Goal: Information Seeking & Learning: Learn about a topic

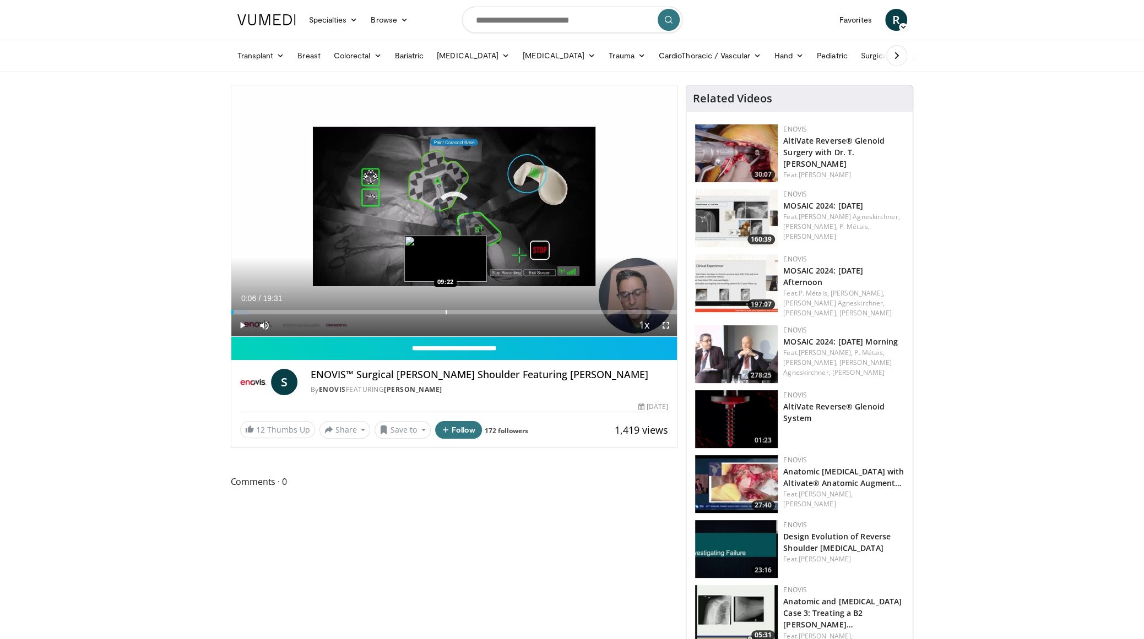
click at [445, 308] on div "Loaded : 4.23% 00:06 09:22" at bounding box center [454, 309] width 446 height 10
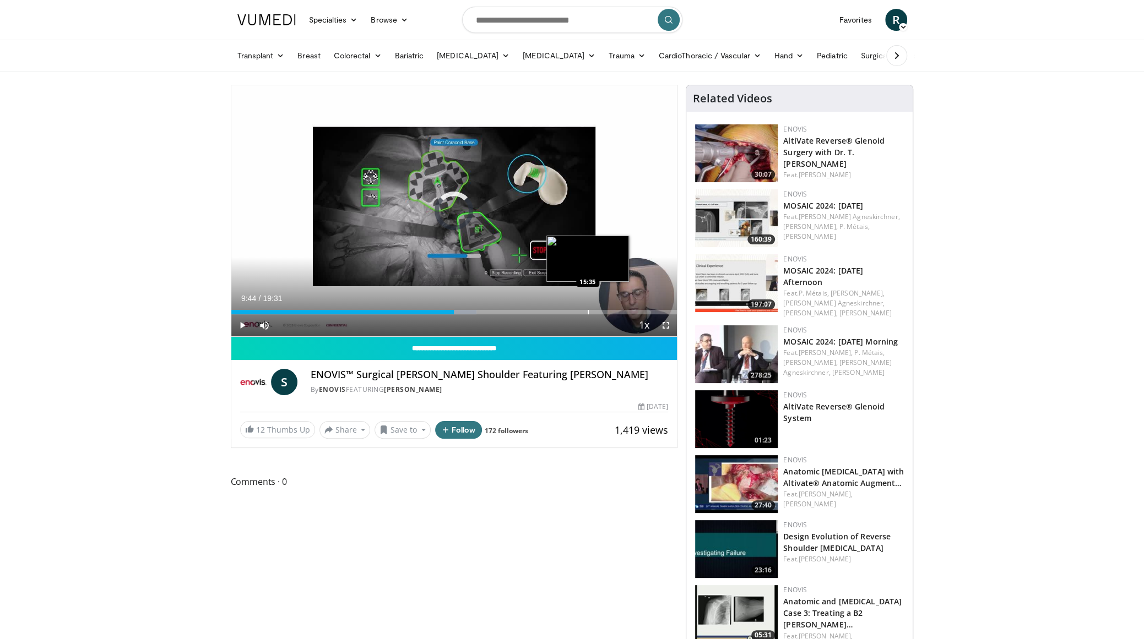
click at [587, 308] on div "Loaded : 55.05% 09:44 15:35" at bounding box center [454, 309] width 446 height 10
click at [569, 306] on div "Loaded : 87.94% 16:04 14:47" at bounding box center [454, 309] width 446 height 10
click at [539, 313] on div "Progress Bar" at bounding box center [539, 312] width 1 height 4
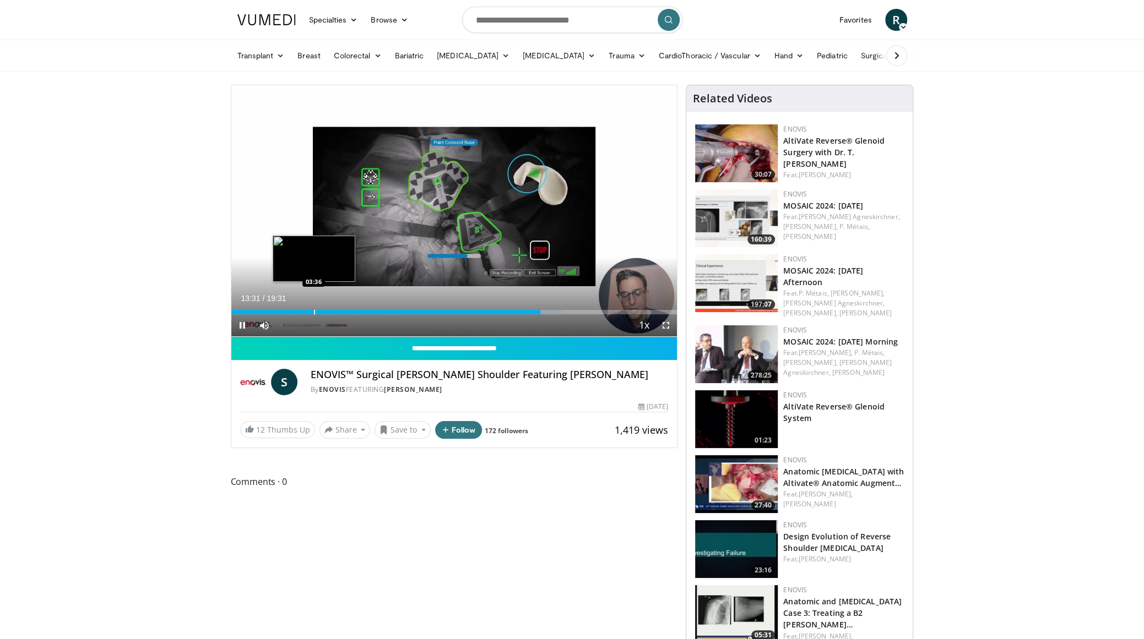
click at [313, 310] on div "13:31" at bounding box center [385, 312] width 309 height 4
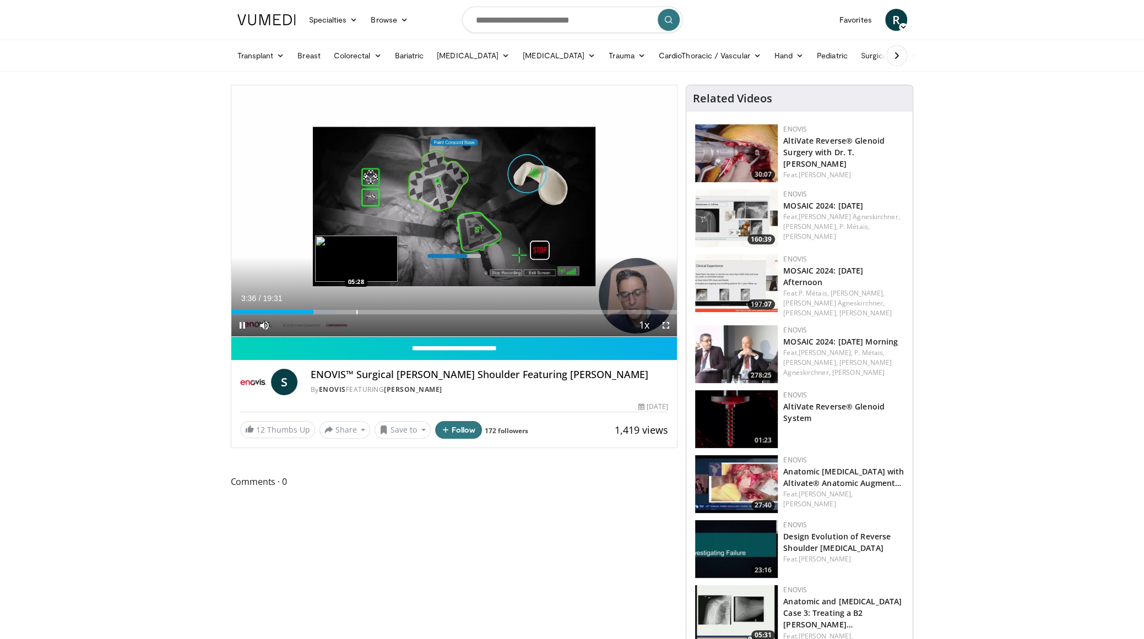
click at [356, 311] on div "Progress Bar" at bounding box center [356, 312] width 1 height 4
click at [363, 312] on div "Progress Bar" at bounding box center [363, 312] width 1 height 4
click at [669, 323] on span "Video Player" at bounding box center [666, 325] width 22 height 22
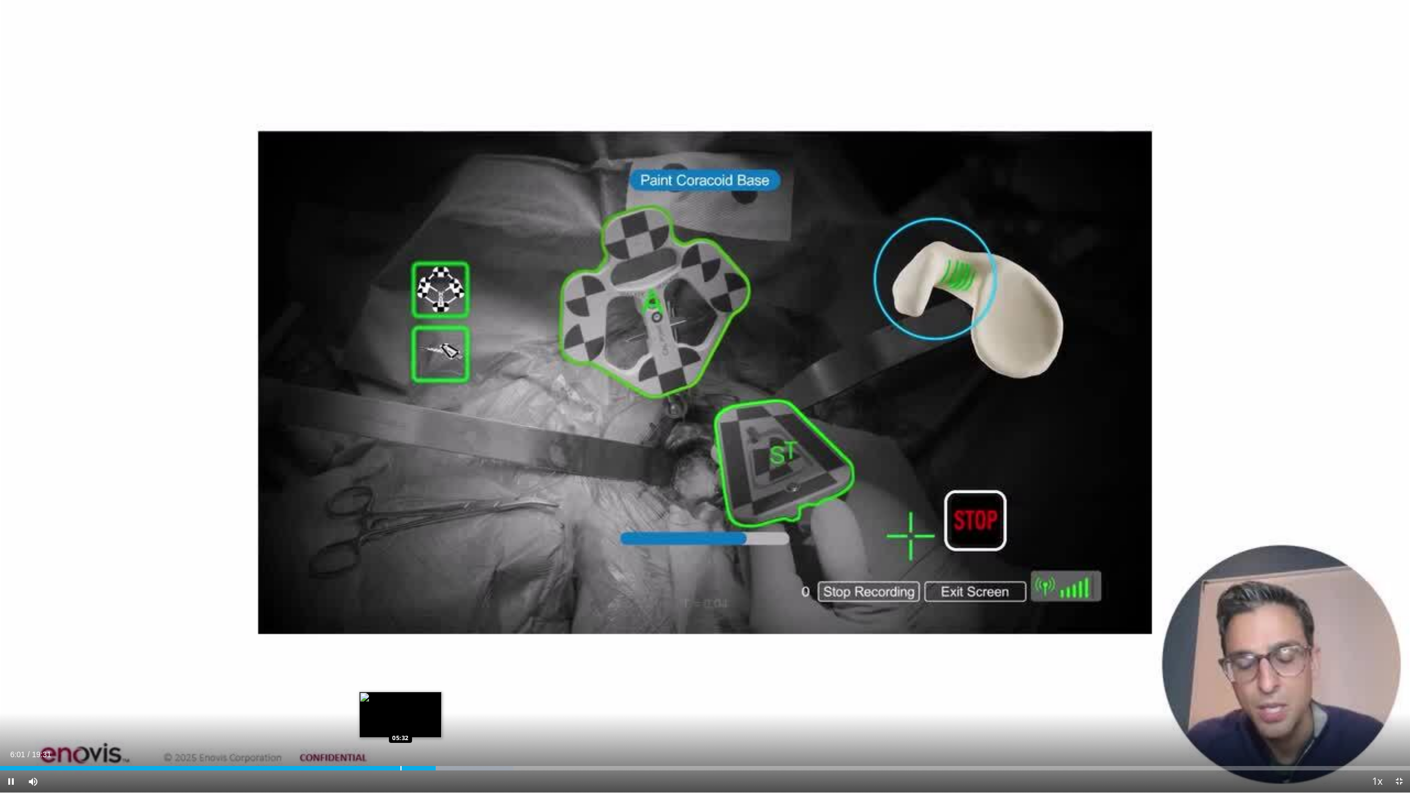
click at [400, 639] on div "Progress Bar" at bounding box center [400, 768] width 1 height 4
click at [409, 639] on div "Progress Bar" at bounding box center [409, 768] width 1 height 4
click at [431, 639] on div "Progress Bar" at bounding box center [431, 768] width 1 height 4
click at [394, 639] on div "Loaded : 28.79% 05:27 05:27" at bounding box center [705, 765] width 1410 height 10
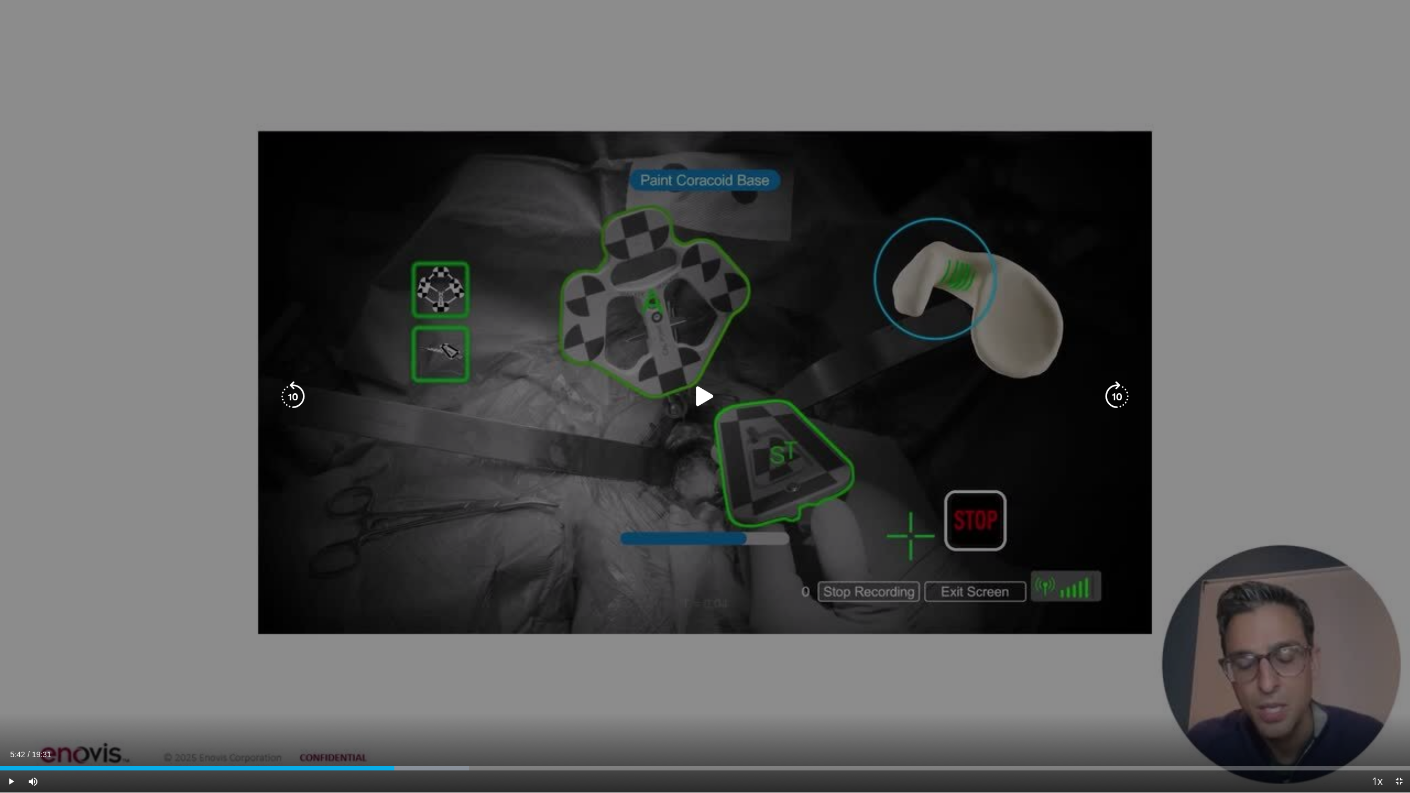
click at [412, 639] on div "Loaded : 33.30% 05:42 05:27" at bounding box center [705, 765] width 1410 height 10
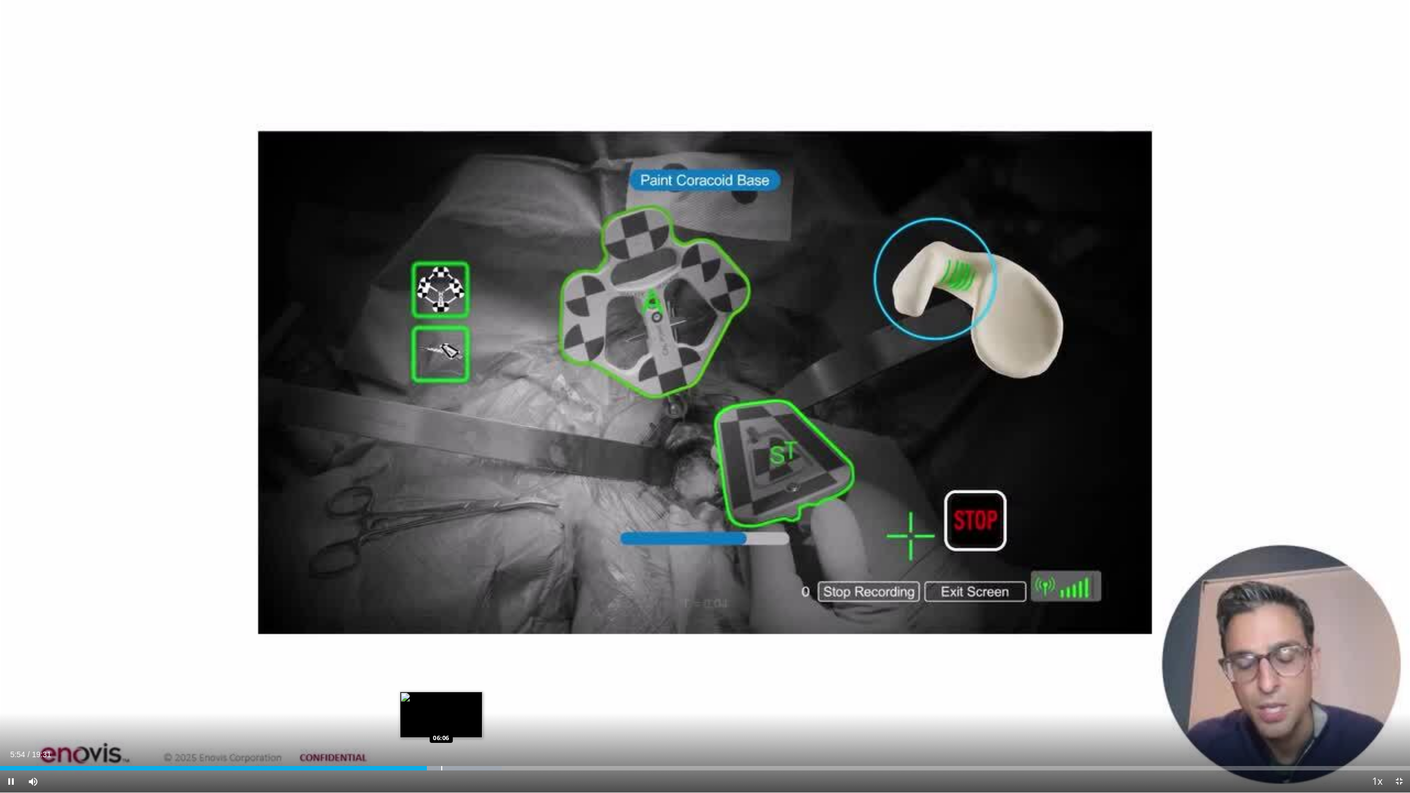
click at [441, 639] on div "Loaded : 35.57% 05:54 06:06" at bounding box center [705, 765] width 1410 height 10
click at [465, 639] on div "Loaded : 36.71% 06:27 06:27" at bounding box center [705, 768] width 1410 height 4
click at [446, 639] on div "Loaded : 38.42% 06:28 06:11" at bounding box center [705, 765] width 1410 height 10
click at [434, 639] on div "Progress Bar" at bounding box center [434, 768] width 1 height 4
click at [470, 639] on div "Progress Bar" at bounding box center [469, 768] width 1 height 4
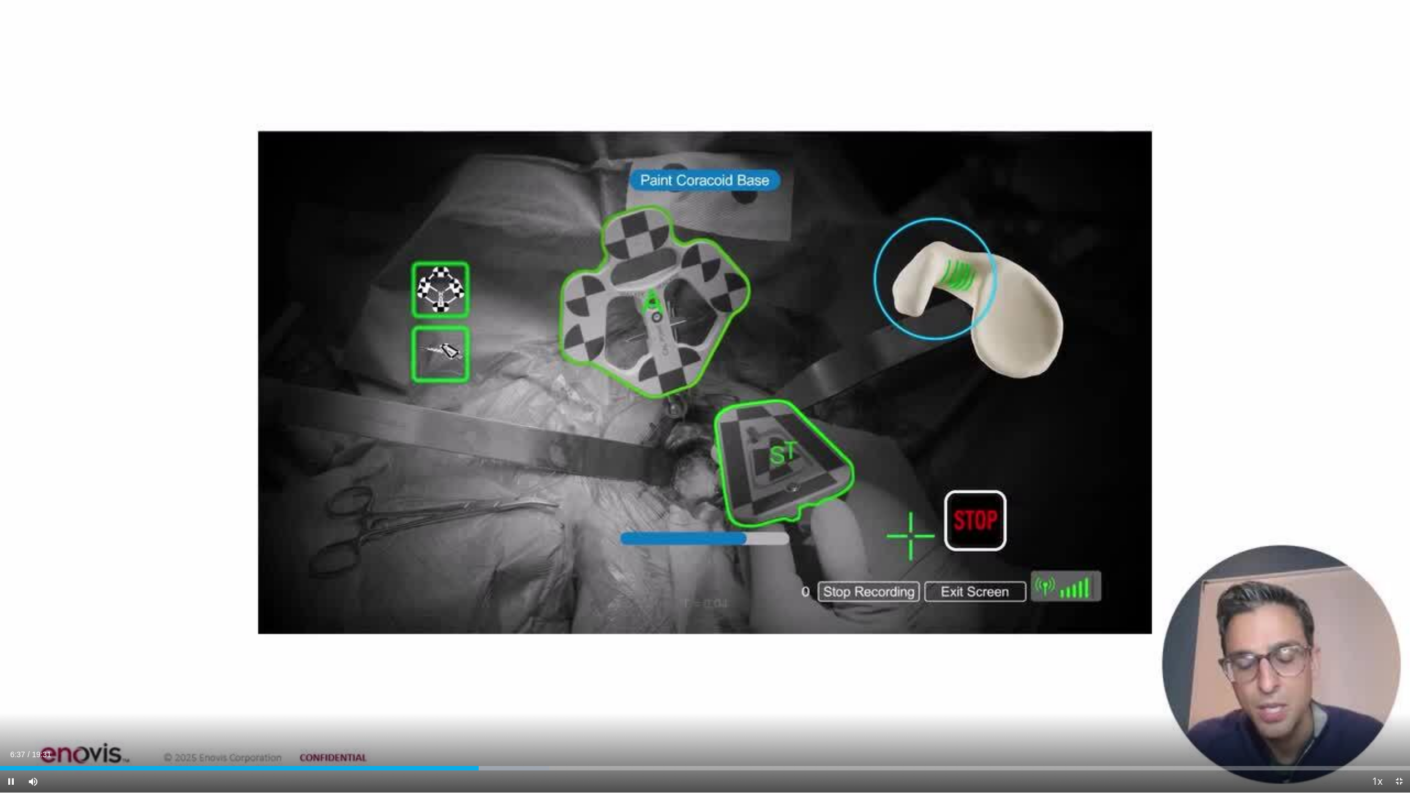
click at [510, 639] on div "Current Time 6:37 / Duration 19:31 Pause Skip Backward Skip Forward Mute 0% Loa…" at bounding box center [705, 781] width 1410 height 22
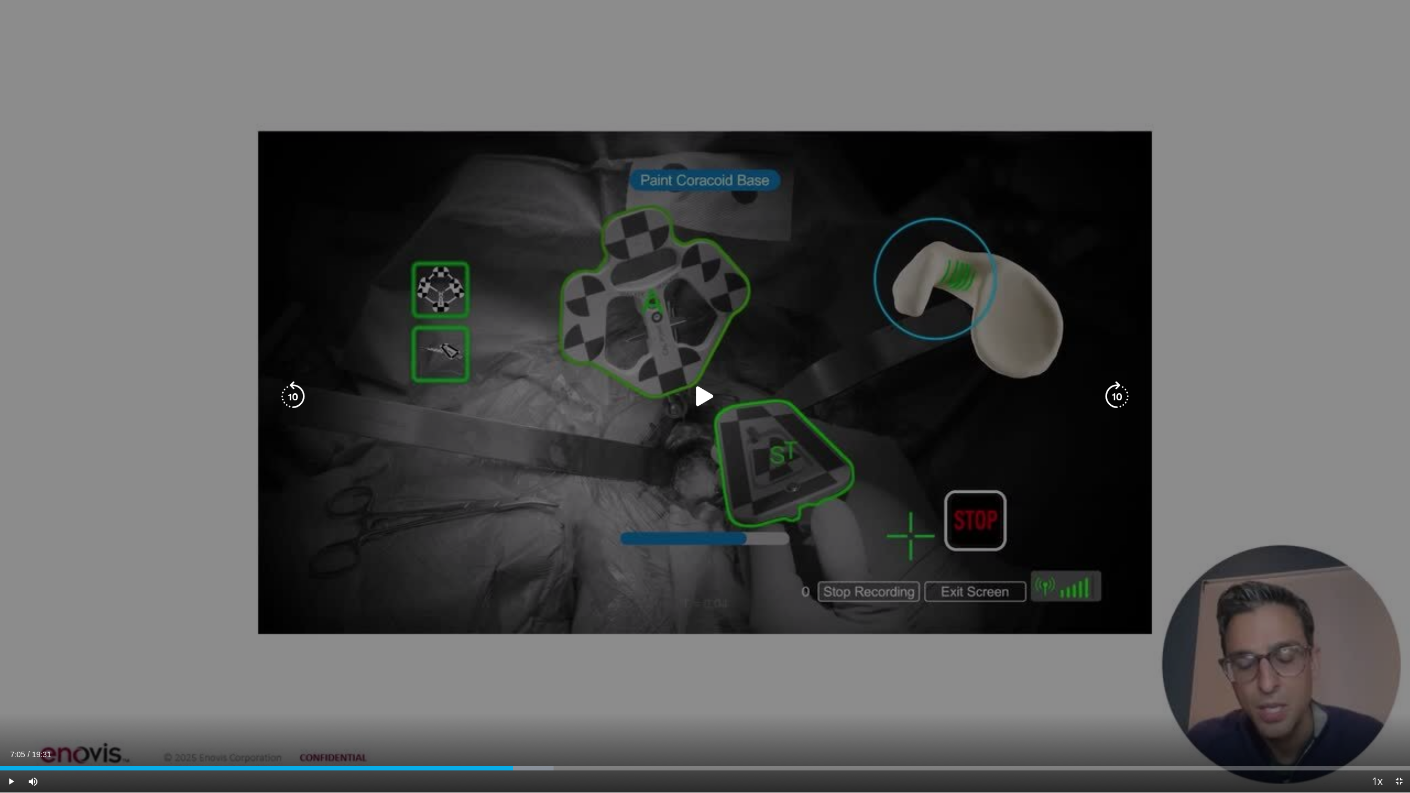
click at [513, 639] on div "Progress Bar" at bounding box center [498, 768] width 111 height 4
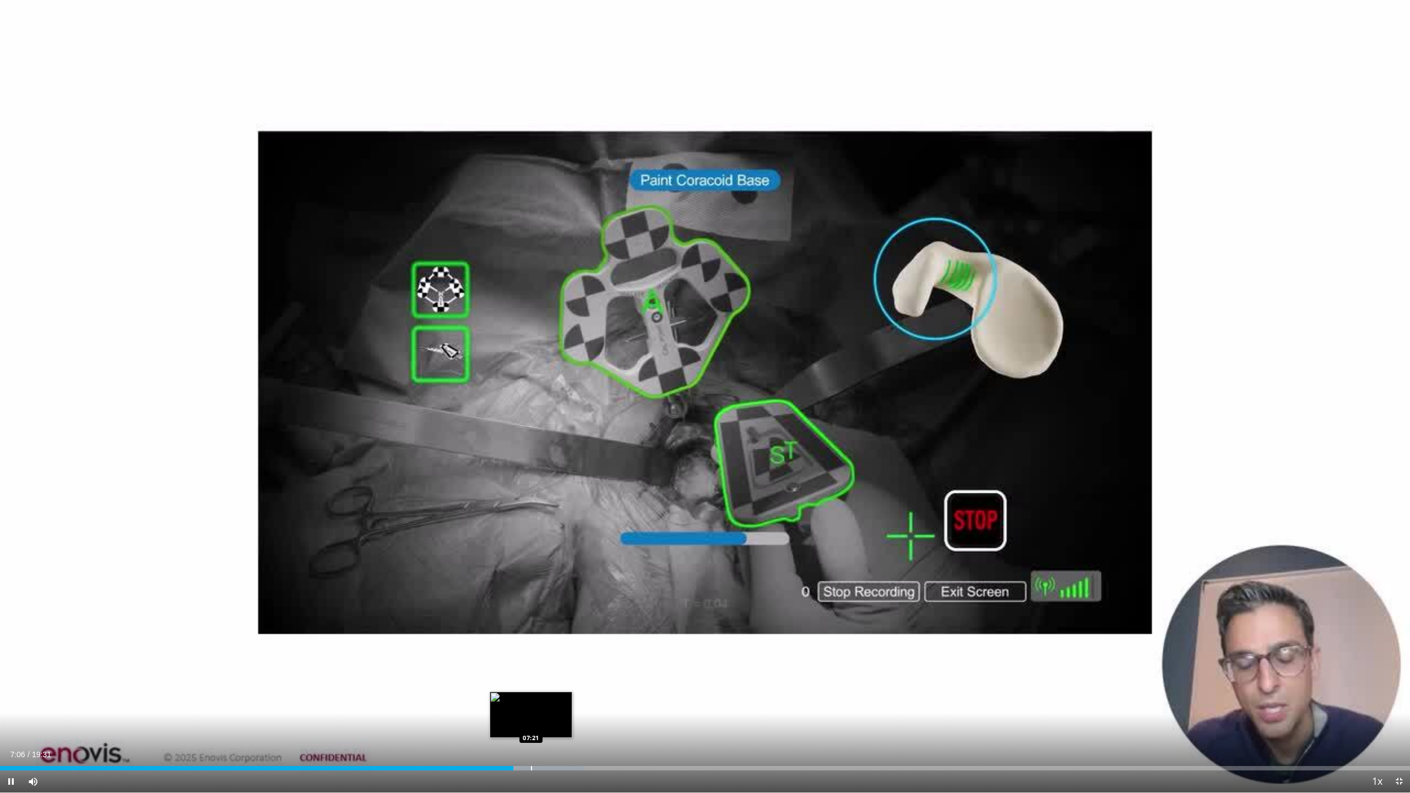
click at [535, 639] on div "Loaded : 41.50% 07:06 07:21" at bounding box center [705, 765] width 1410 height 10
click at [506, 639] on div "Loaded : 43.54% 07:27 07:00" at bounding box center [705, 765] width 1410 height 10
click at [548, 639] on div "Loaded : 43.54% 07:26 07:35" at bounding box center [705, 765] width 1410 height 10
click at [559, 639] on div "Loaded : 44.40% 07:36 07:44" at bounding box center [705, 765] width 1410 height 10
click at [515, 639] on div "Loaded : 36.71% 07:08 07:08" at bounding box center [705, 765] width 1410 height 10
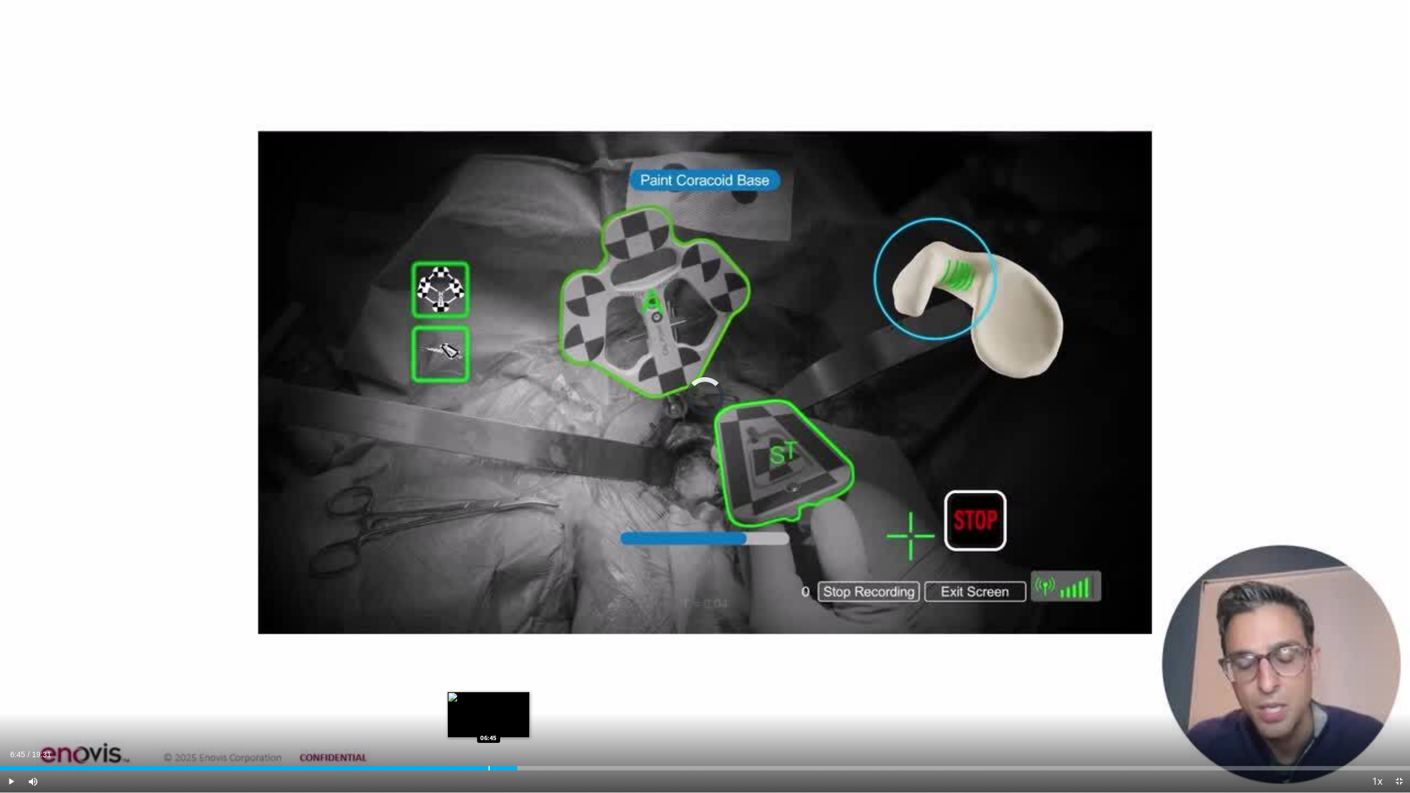
click at [488, 639] on div "Progress Bar" at bounding box center [488, 768] width 1 height 4
click at [471, 639] on div "Progress Bar" at bounding box center [471, 768] width 1 height 4
click at [444, 639] on div "Progress Bar" at bounding box center [444, 768] width 1 height 4
click at [463, 639] on div "Loaded : 37.26% 06:10 06:24" at bounding box center [705, 765] width 1410 height 10
click at [14, 639] on span "Video Player" at bounding box center [11, 781] width 22 height 22
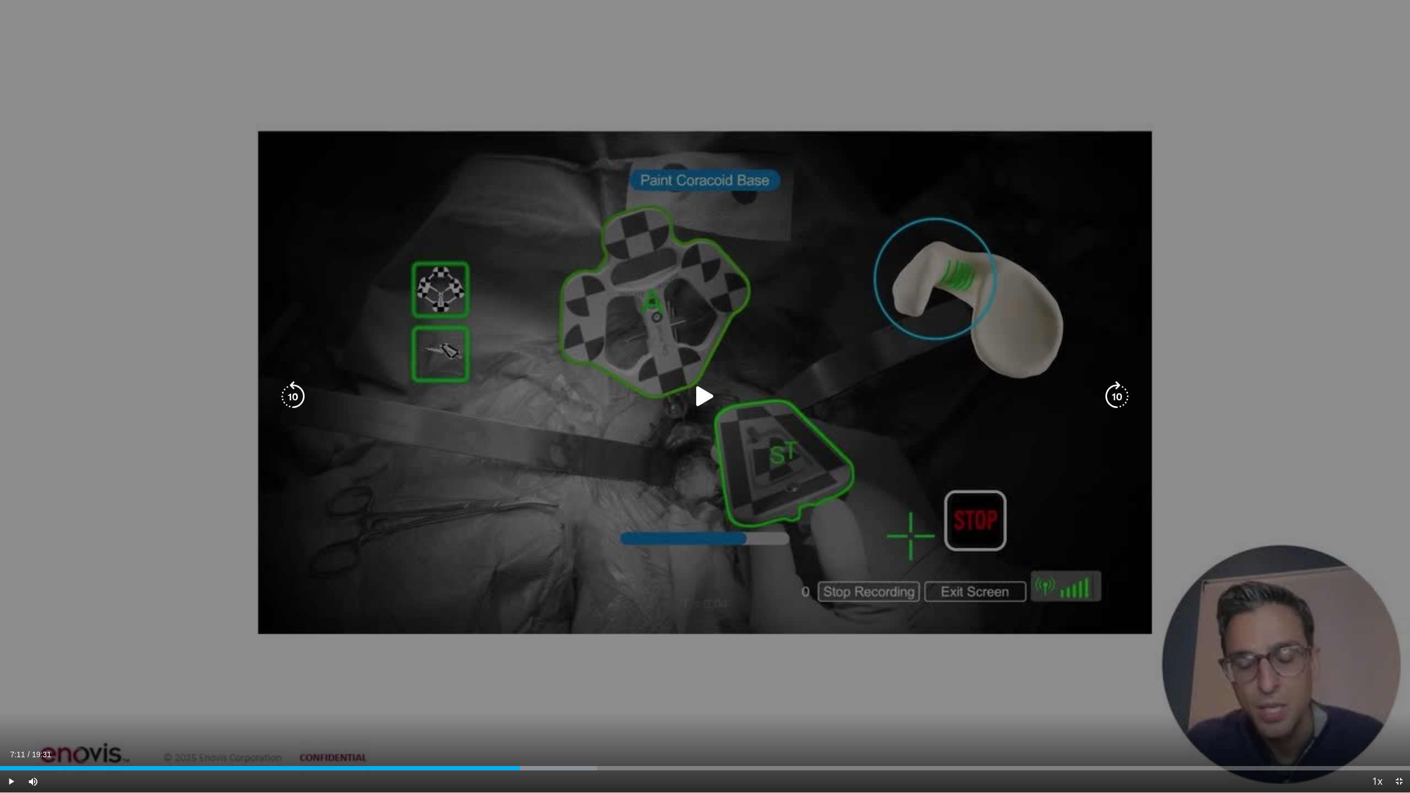
click at [1143, 126] on div "10 seconds Tap to unmute" at bounding box center [705, 396] width 1410 height 792
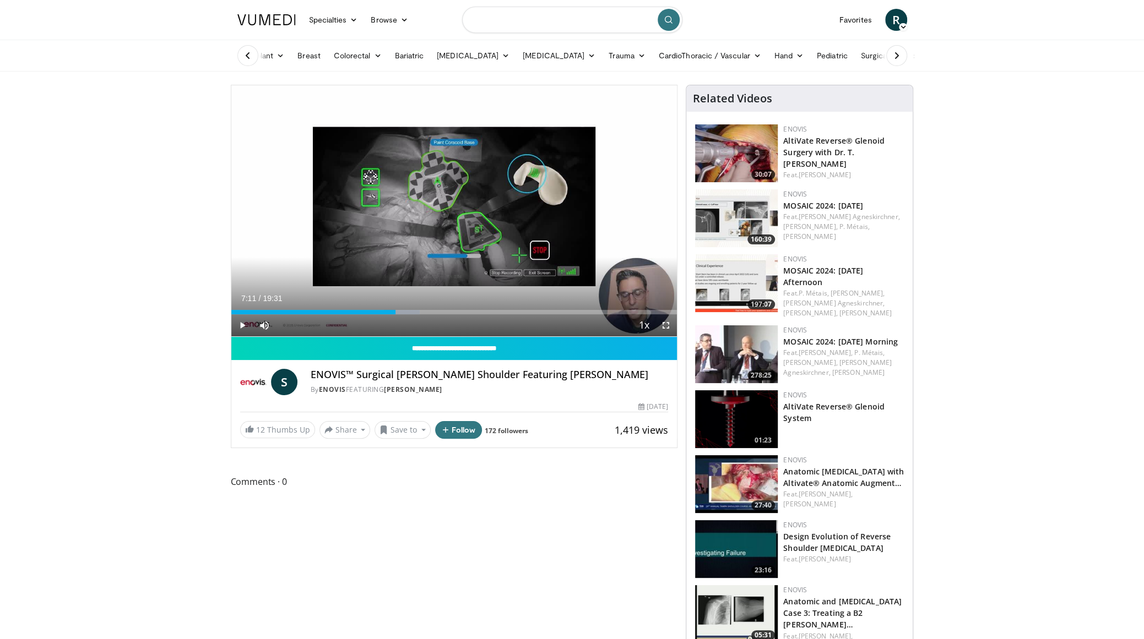
click at [506, 23] on input "Search topics, interventions" at bounding box center [572, 20] width 220 height 26
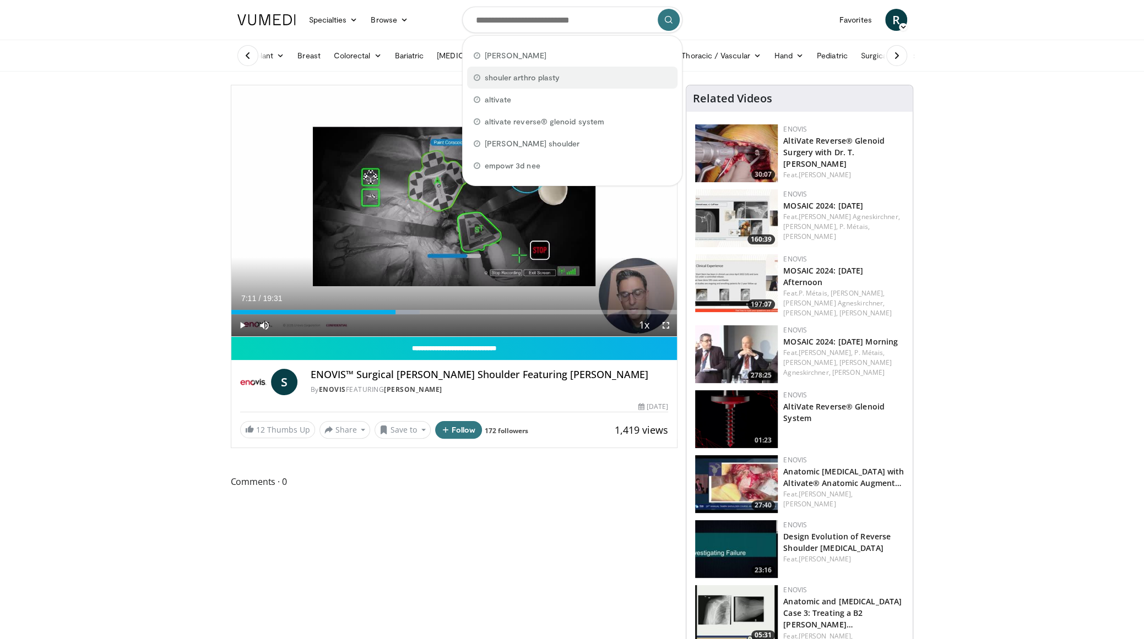
click at [556, 75] on span "shouler arthro plasty" at bounding box center [522, 77] width 75 height 11
type input "**********"
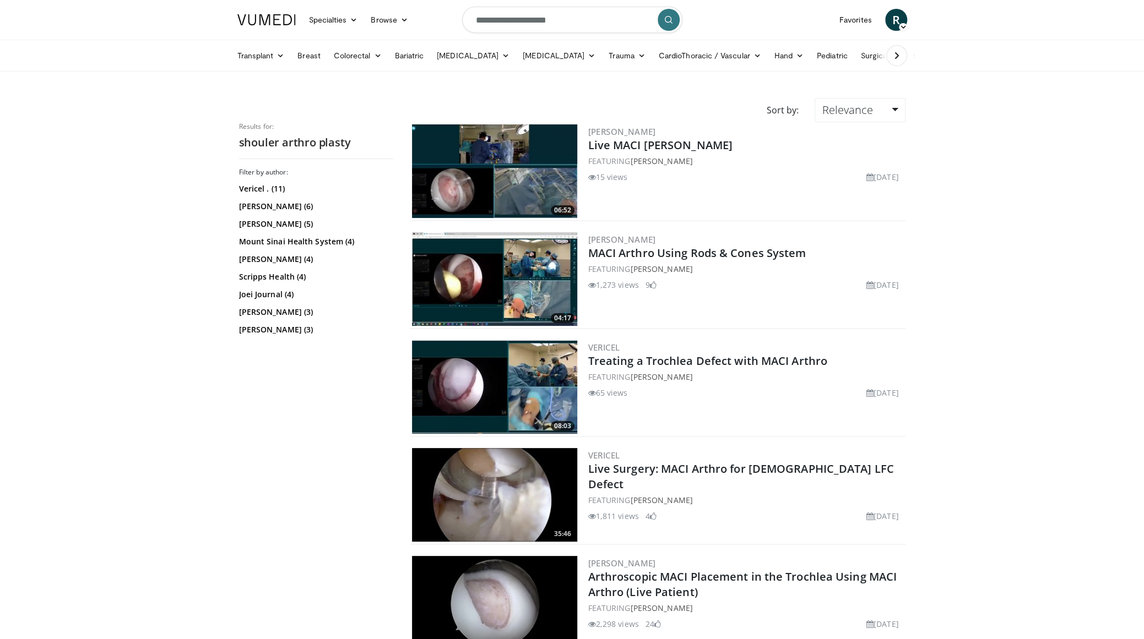
click at [524, 24] on input "**********" at bounding box center [572, 20] width 220 height 26
click at [520, 23] on input "**********" at bounding box center [572, 20] width 220 height 26
click at [516, 21] on input "**********" at bounding box center [572, 20] width 220 height 26
drag, startPoint x: 516, startPoint y: 21, endPoint x: 572, endPoint y: 17, distance: 55.8
click at [572, 17] on input "**********" at bounding box center [572, 20] width 220 height 26
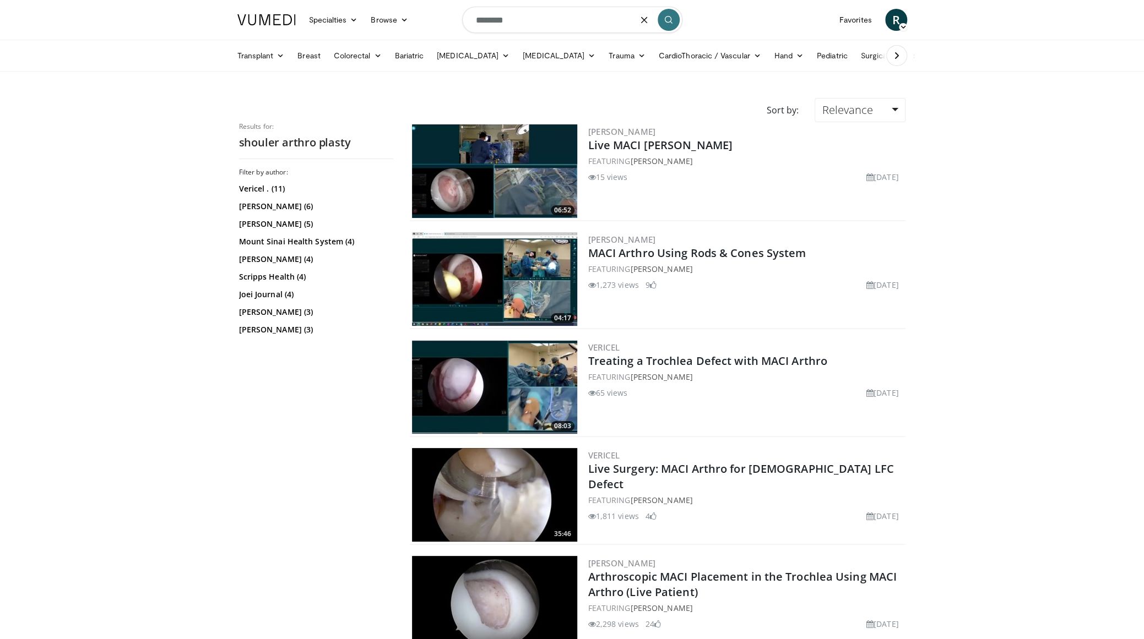
type input "*******"
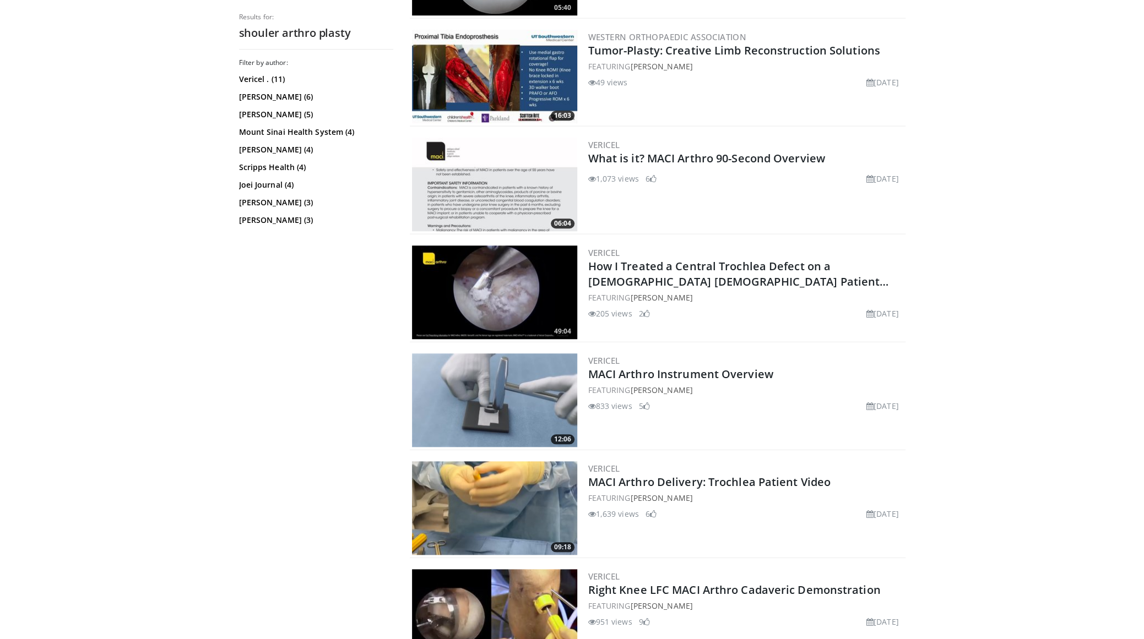
scroll to position [826, 0]
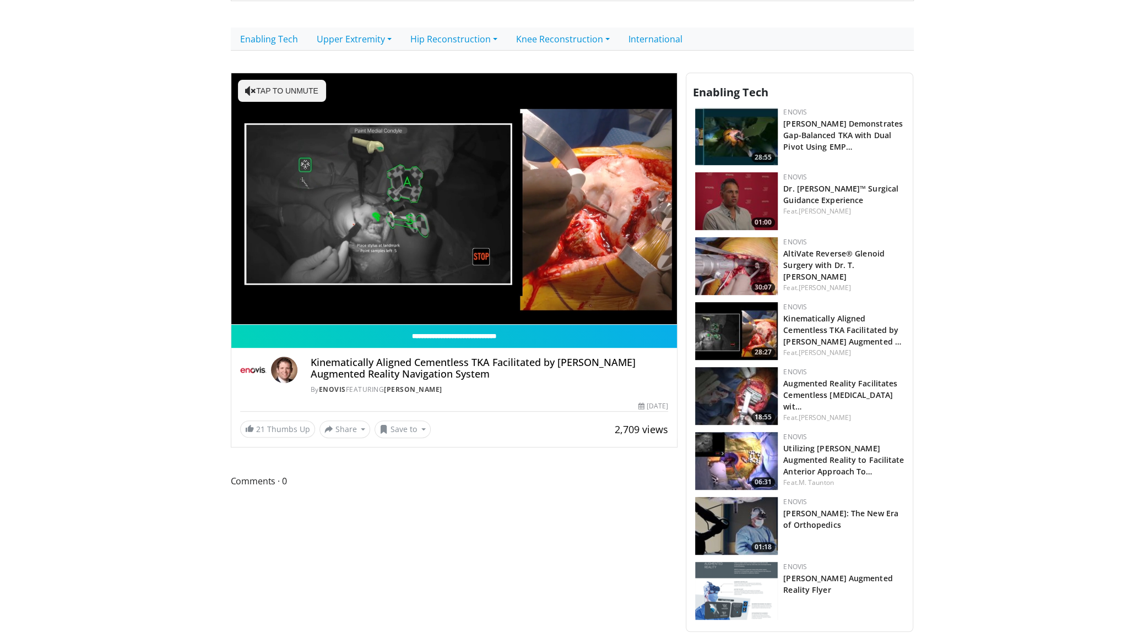
scroll to position [275, 0]
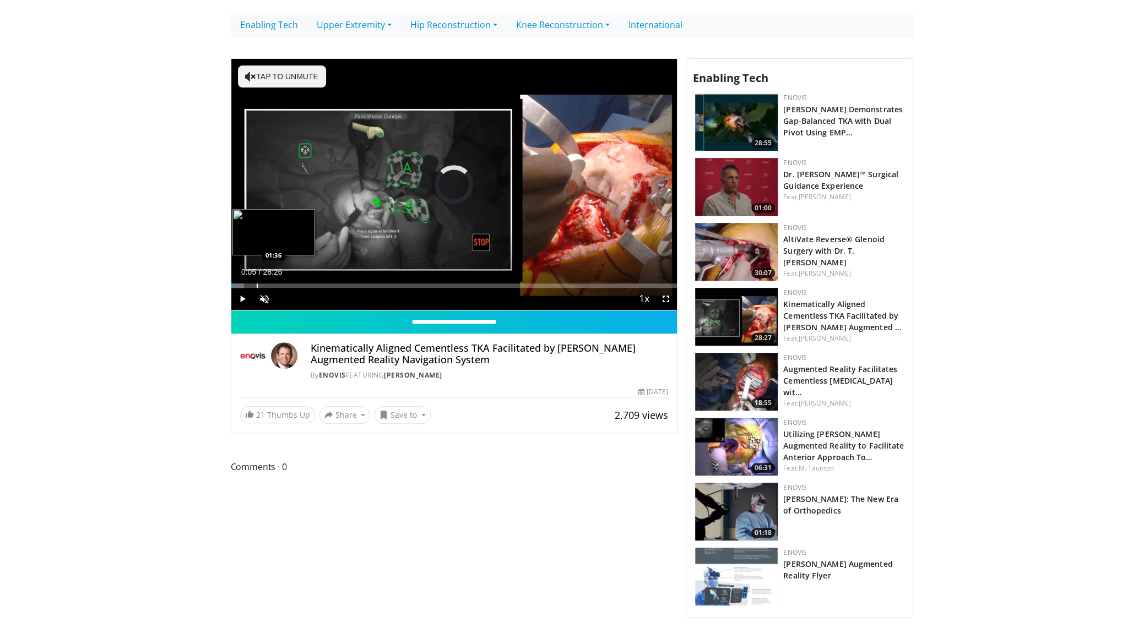
click at [257, 284] on div "Progress Bar" at bounding box center [257, 286] width 1 height 4
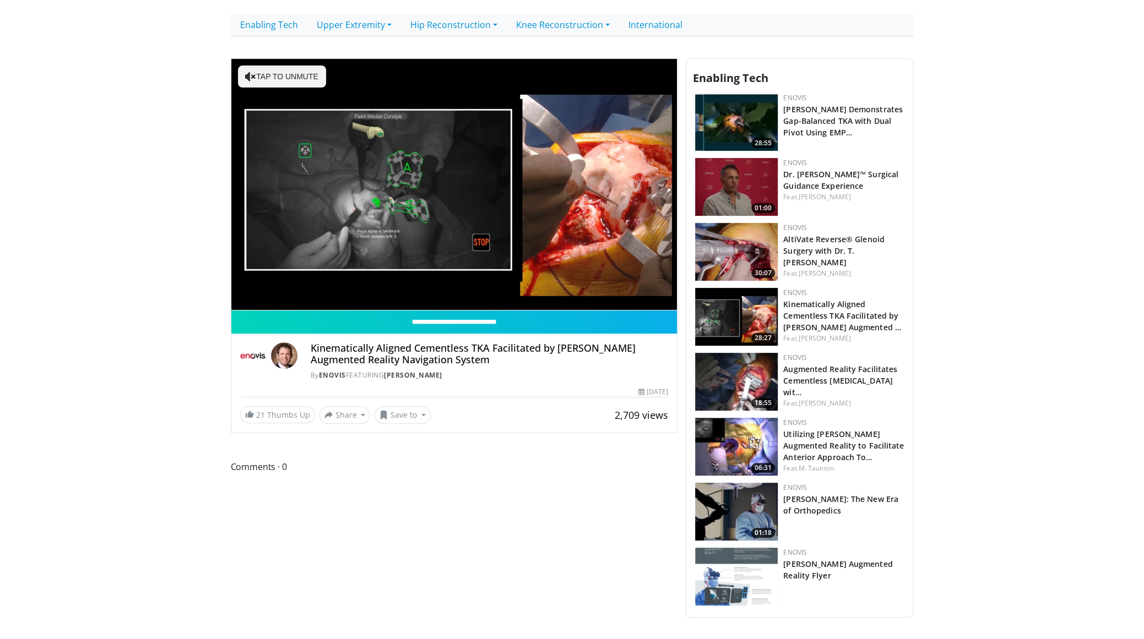
click at [269, 286] on video-js "**********" at bounding box center [454, 185] width 446 height 252
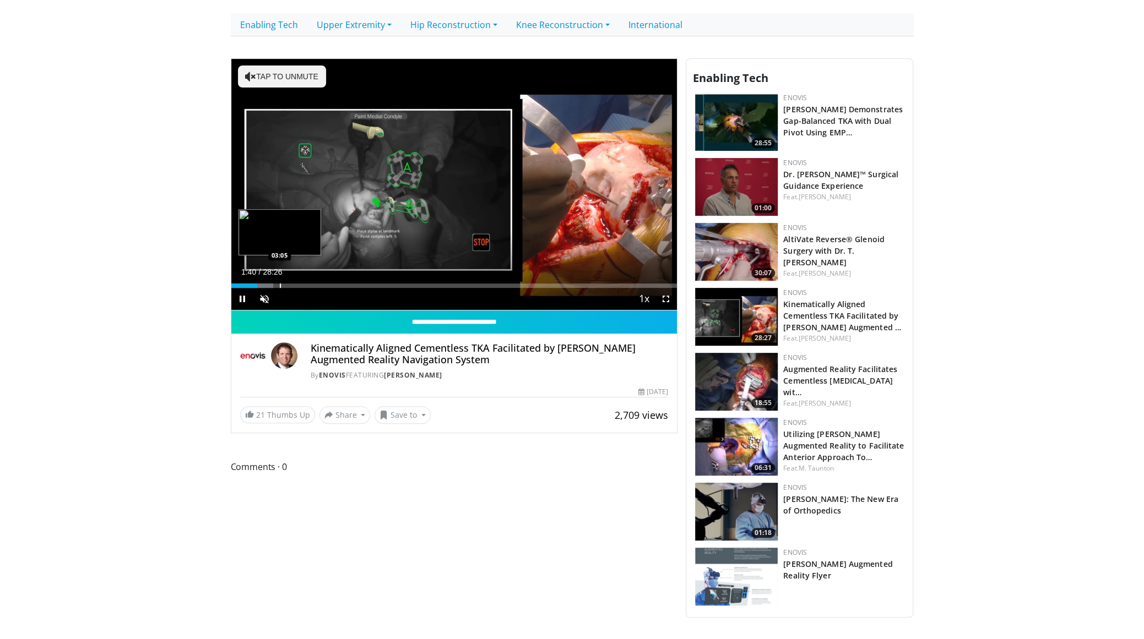
click at [280, 285] on div "Progress Bar" at bounding box center [280, 286] width 1 height 4
click at [318, 284] on div "Progress Bar" at bounding box center [318, 286] width 1 height 4
click at [337, 284] on div "Progress Bar" at bounding box center [337, 286] width 1 height 4
click at [348, 285] on div "Progress Bar" at bounding box center [348, 286] width 1 height 4
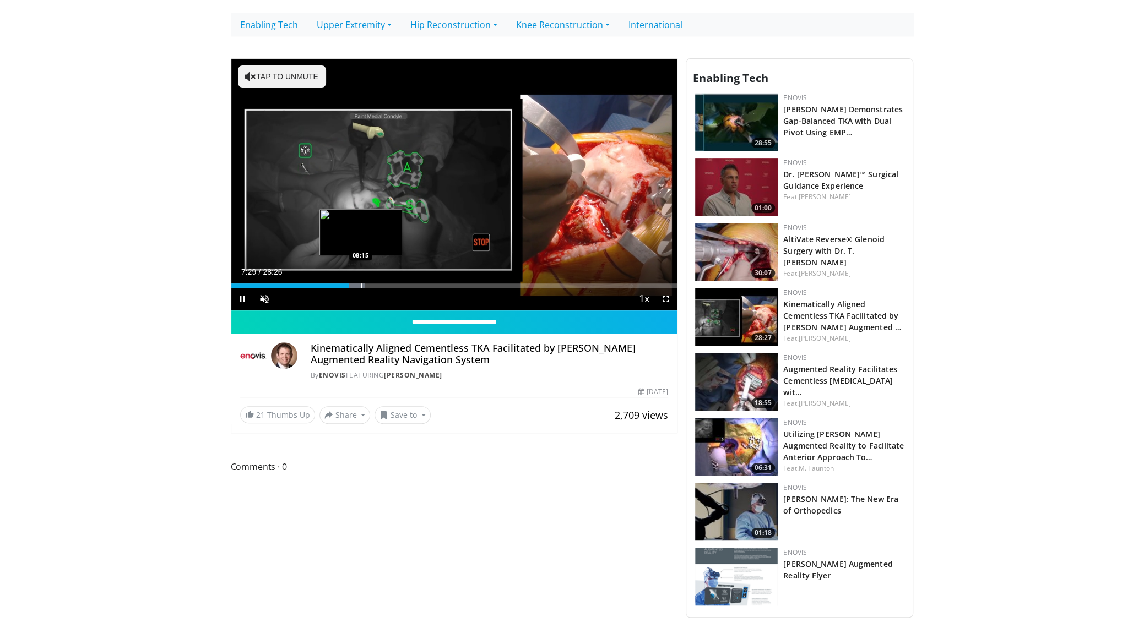
click at [359, 284] on div "Progress Bar" at bounding box center [352, 286] width 24 height 4
click at [401, 281] on div "Loaded : 30.23% 08:11 10:50" at bounding box center [454, 283] width 446 height 10
click at [419, 284] on div "Progress Bar" at bounding box center [419, 286] width 1 height 4
click at [243, 299] on span "Video Player" at bounding box center [242, 299] width 22 height 22
click at [243, 357] on img at bounding box center [253, 356] width 26 height 26
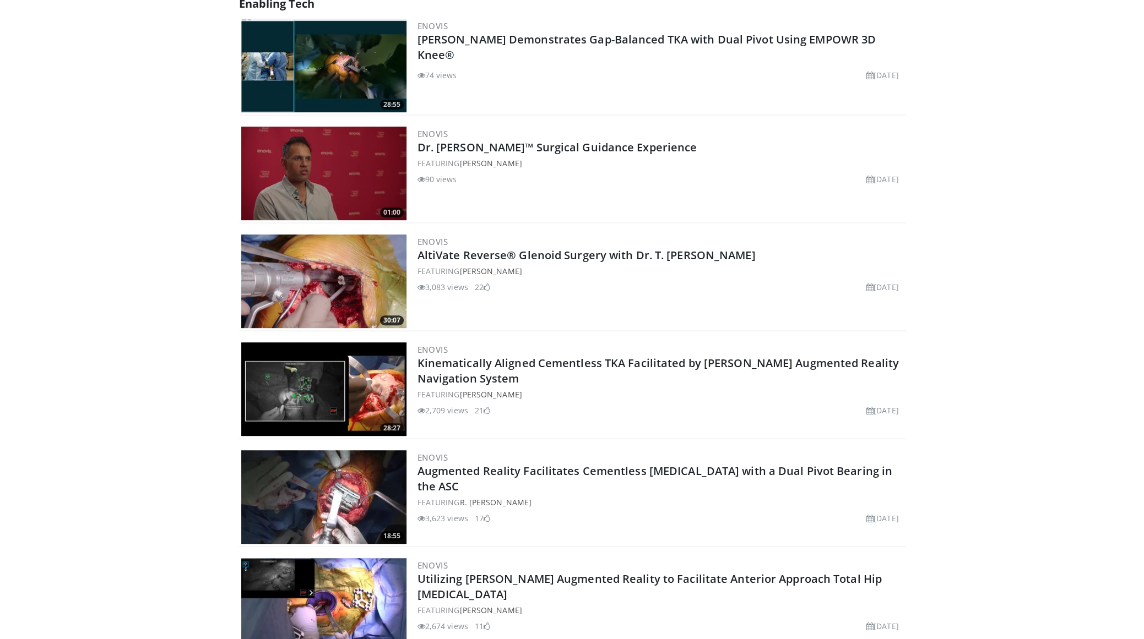
scroll to position [330, 0]
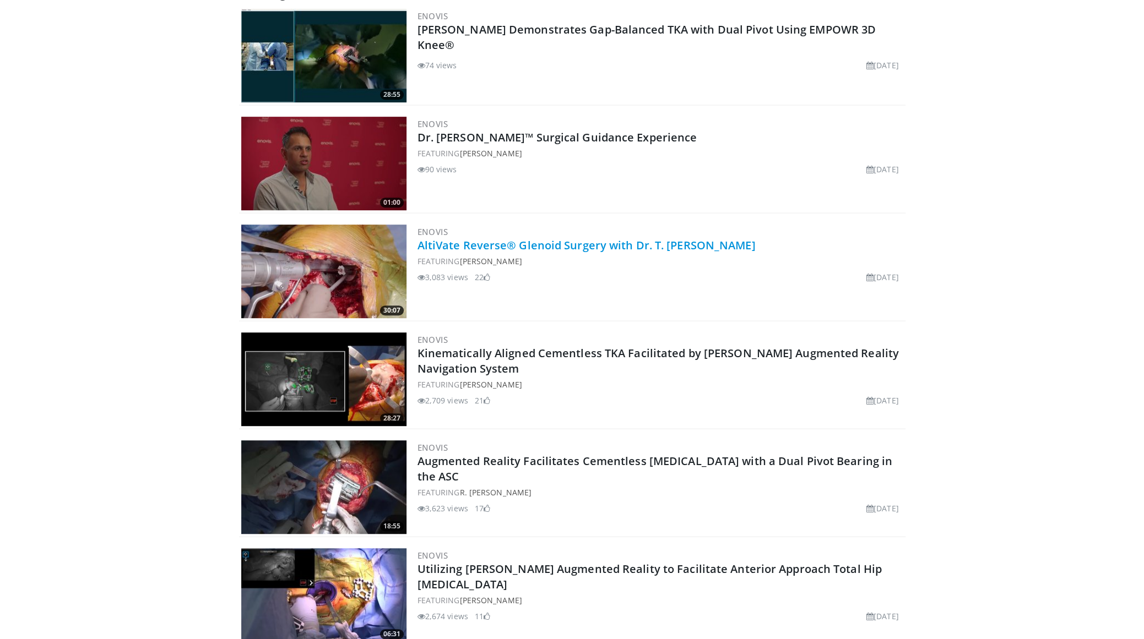
click at [539, 246] on link "AltiVate Reverse® Glenoid Surgery with Dr. T. [PERSON_NAME]" at bounding box center [586, 245] width 338 height 15
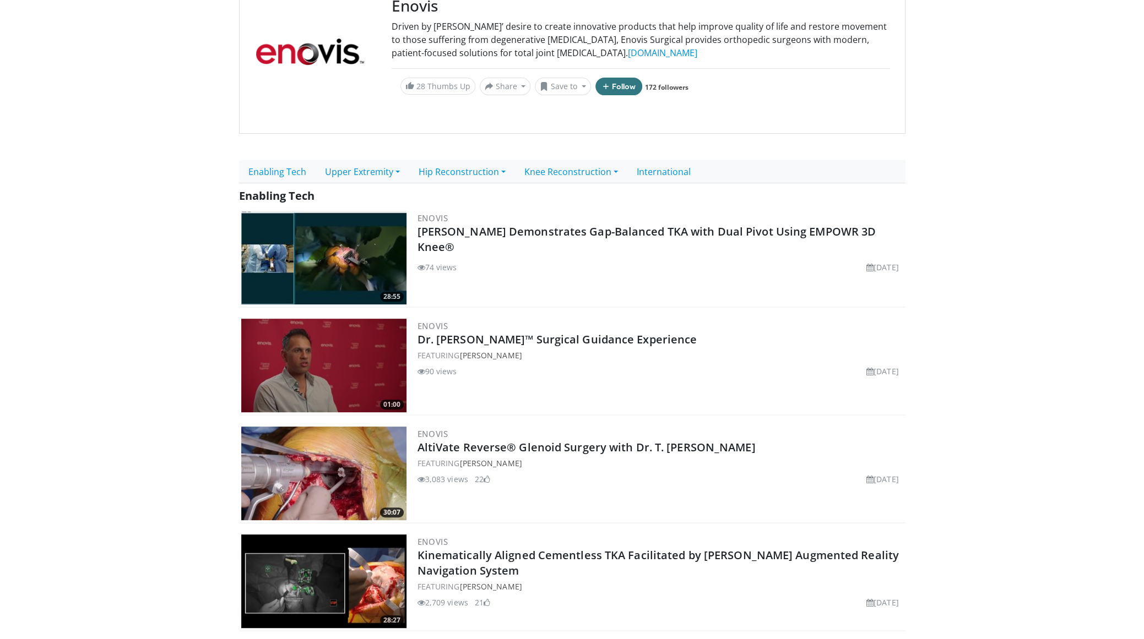
scroll to position [0, 0]
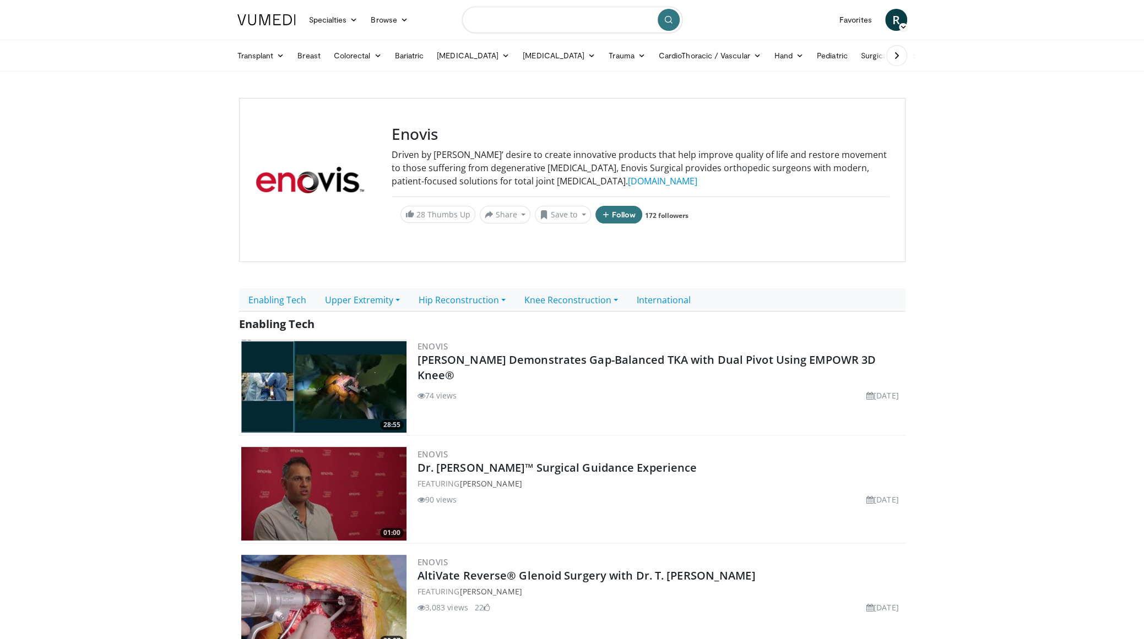
click at [509, 20] on input "Search topics, interventions" at bounding box center [572, 20] width 220 height 26
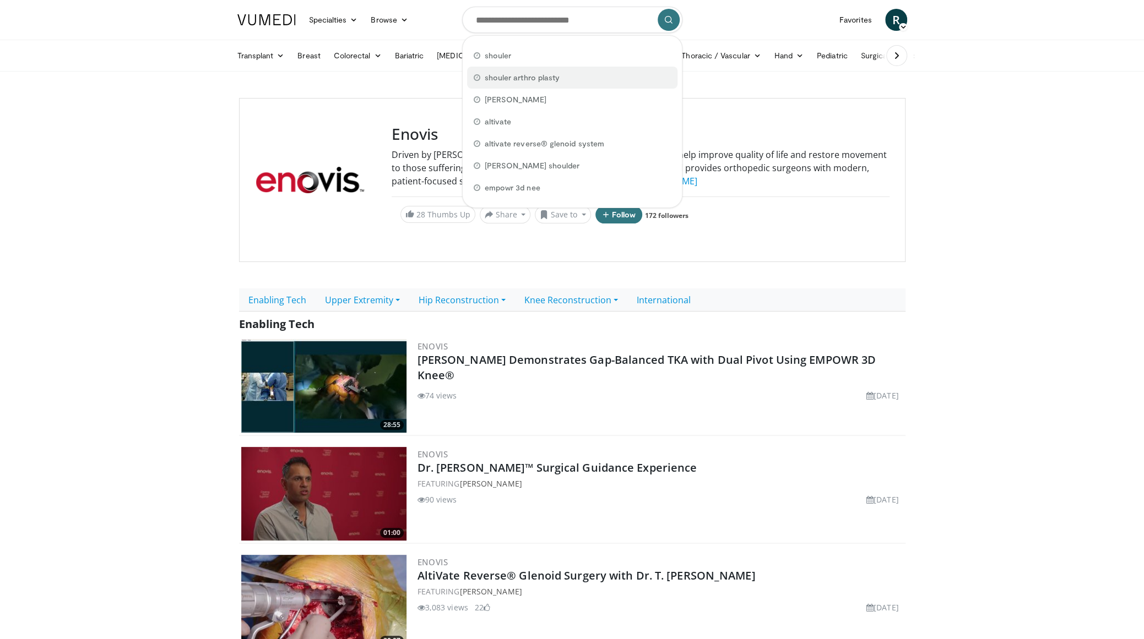
click at [520, 79] on span "shouler arthro plasty" at bounding box center [522, 77] width 75 height 11
type input "**********"
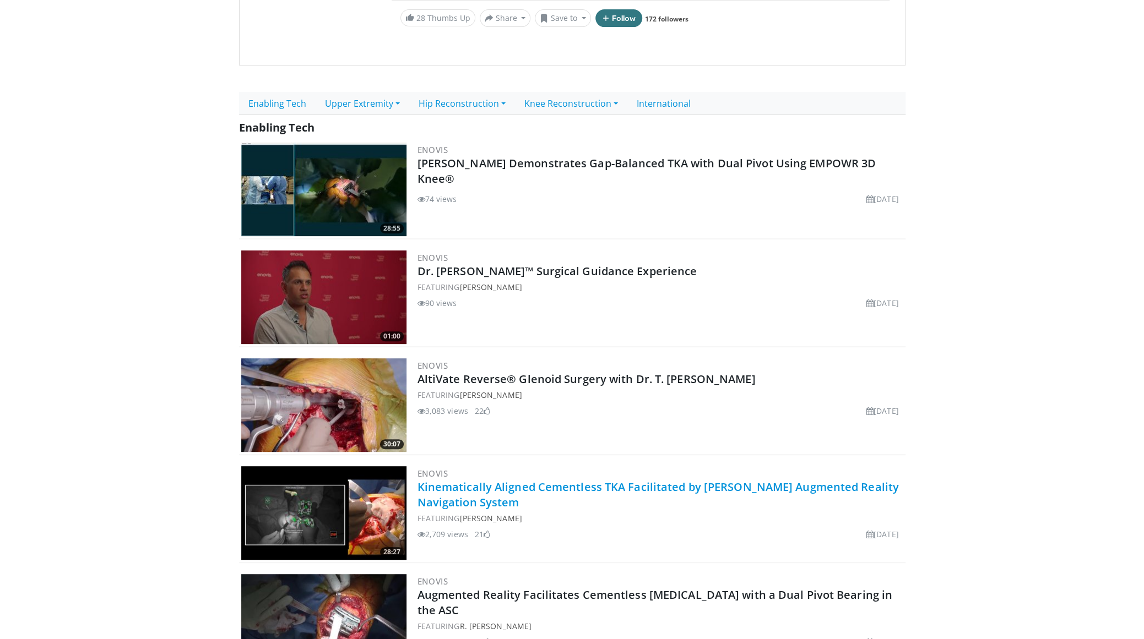
scroll to position [385, 0]
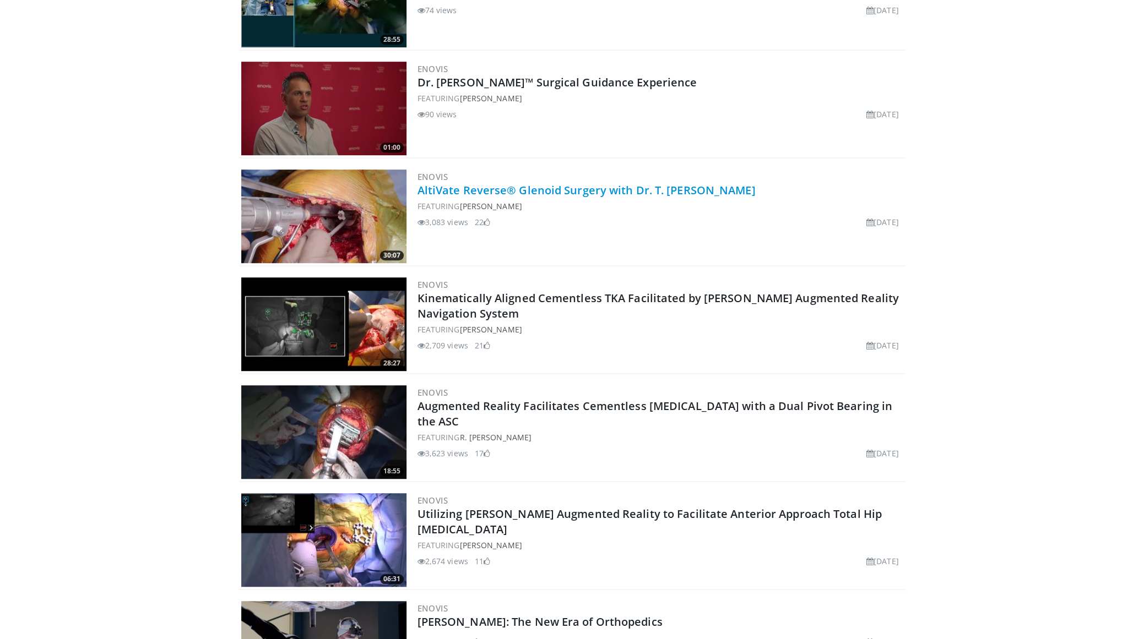
click at [470, 189] on link "AltiVate Reverse® Glenoid Surgery with Dr. T. [PERSON_NAME]" at bounding box center [586, 190] width 338 height 15
click at [594, 190] on link "AltiVate Reverse® Glenoid Surgery with Dr. T. [PERSON_NAME]" at bounding box center [586, 190] width 338 height 15
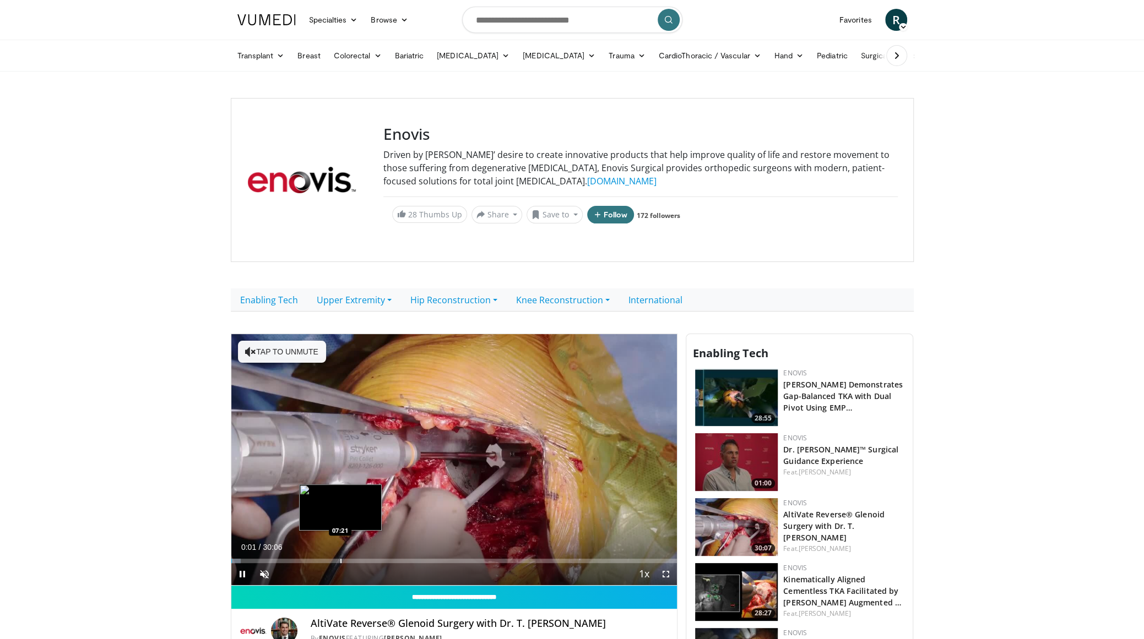
click at [340, 557] on div "Loaded : 2.19% 00:01 07:21" at bounding box center [454, 558] width 446 height 10
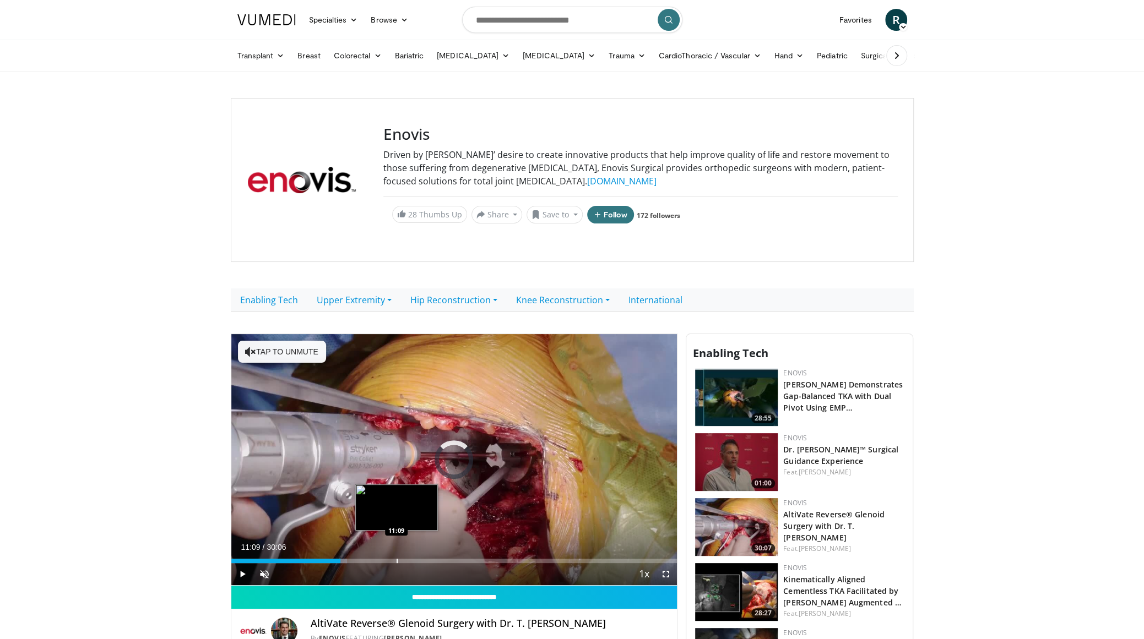
click at [396, 556] on div "Loaded : 26.04% 11:09 11:09" at bounding box center [454, 558] width 446 height 10
click at [410, 559] on div "Progress Bar" at bounding box center [410, 561] width 1 height 4
click at [423, 560] on div "Loaded : 43.77% 13:02 13:02" at bounding box center [454, 561] width 446 height 4
click at [433, 559] on div "Progress Bar" at bounding box center [433, 561] width 1 height 4
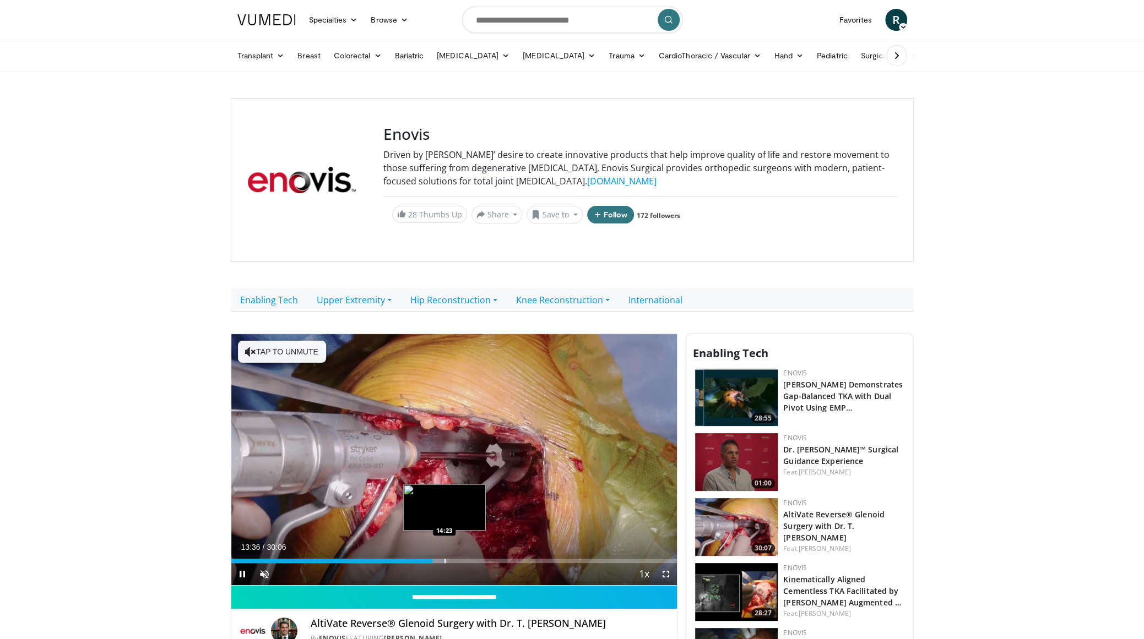
click at [445, 559] on div "Progress Bar" at bounding box center [444, 561] width 1 height 4
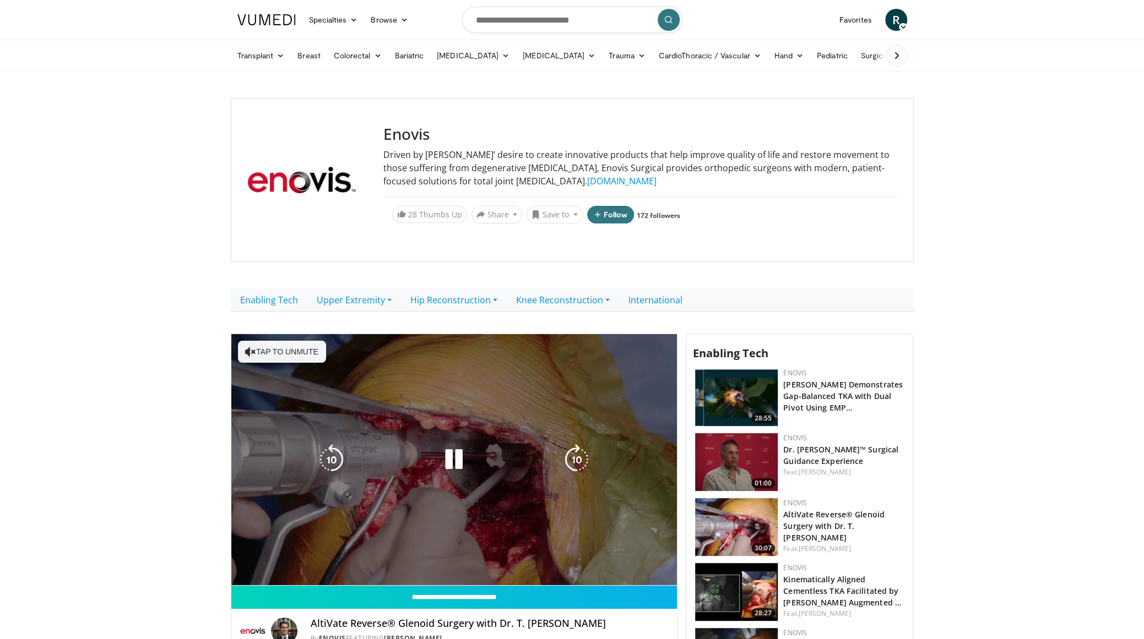
click at [466, 557] on div "10 seconds Tap to unmute" at bounding box center [454, 459] width 446 height 251
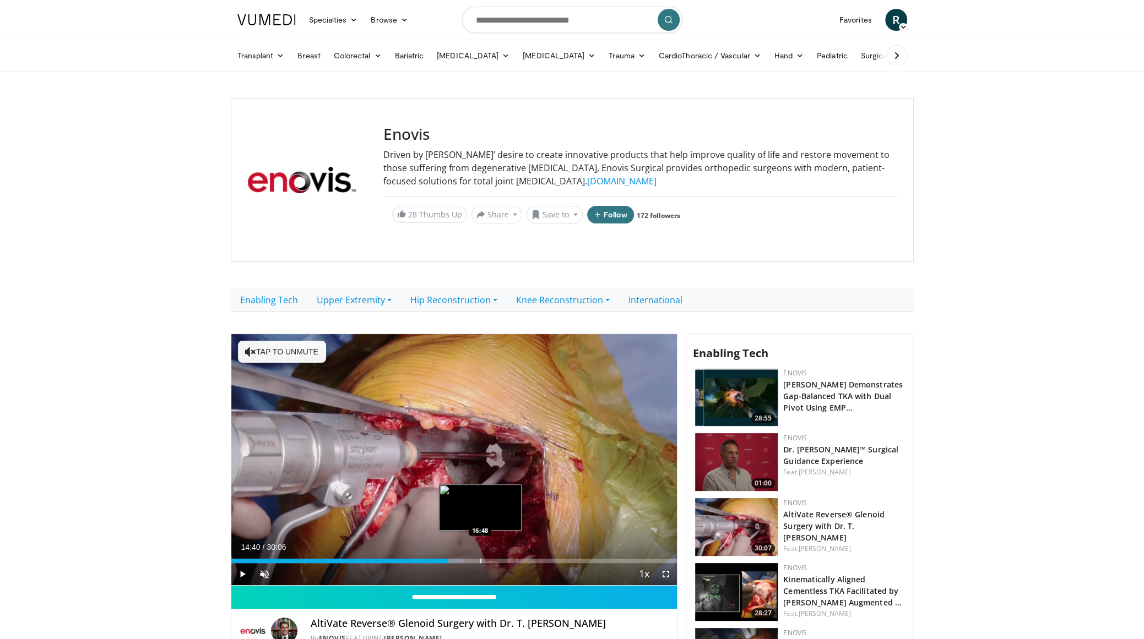
click at [478, 560] on div "Loaded : 52.08% 14:40 16:48" at bounding box center [454, 561] width 446 height 4
click at [510, 556] on div "Loaded : 58.72% 16:41 18:48" at bounding box center [454, 558] width 446 height 10
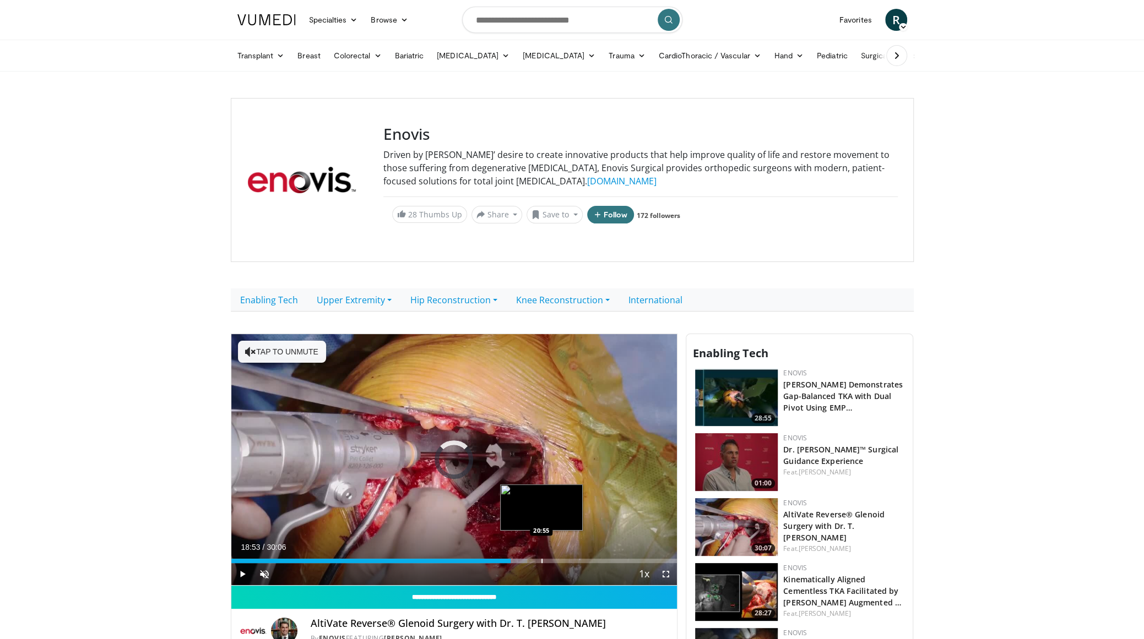
click at [541, 557] on div "Loaded : 66.43% 20:53 20:55" at bounding box center [454, 558] width 446 height 10
click at [582, 560] on div "Progress Bar" at bounding box center [582, 561] width 1 height 4
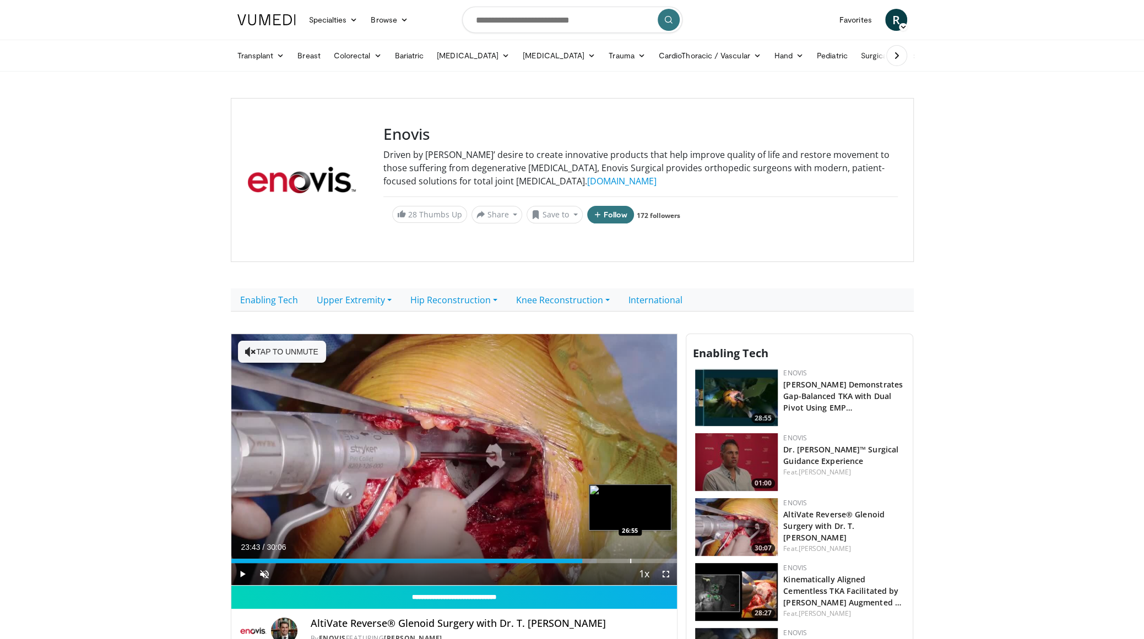
click at [630, 559] on div "Progress Bar" at bounding box center [630, 561] width 1 height 4
click at [601, 559] on div "Progress Bar" at bounding box center [601, 561] width 1 height 4
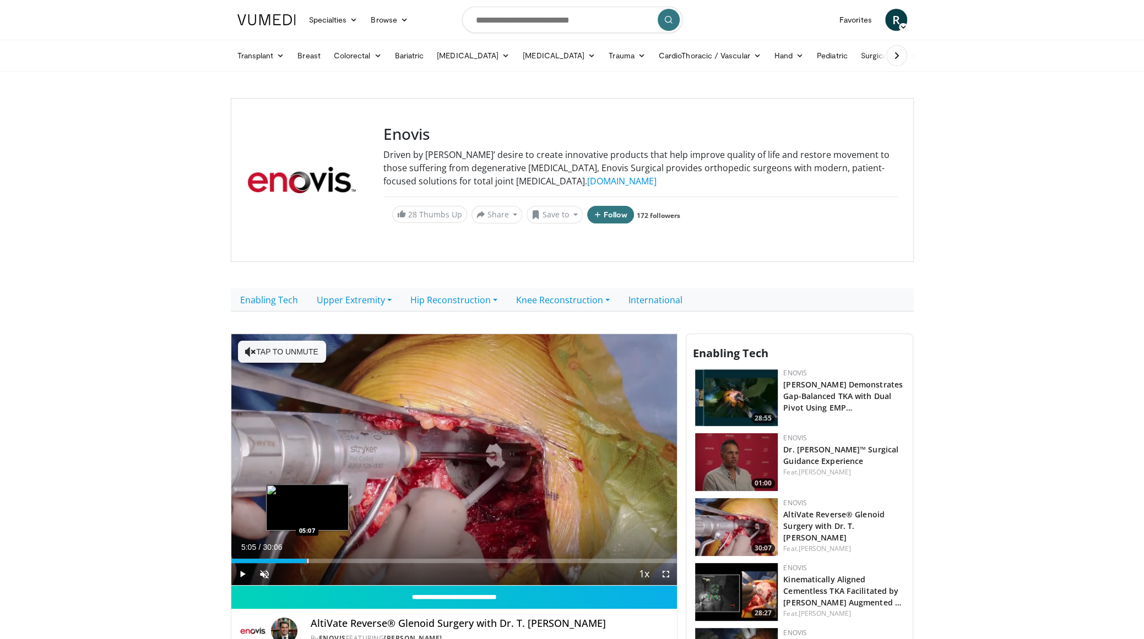
click at [306, 559] on div "24:56" at bounding box center [268, 561] width 75 height 4
click at [298, 559] on div "Progress Bar" at bounding box center [298, 561] width 1 height 4
click at [237, 572] on span "Video Player" at bounding box center [242, 574] width 22 height 22
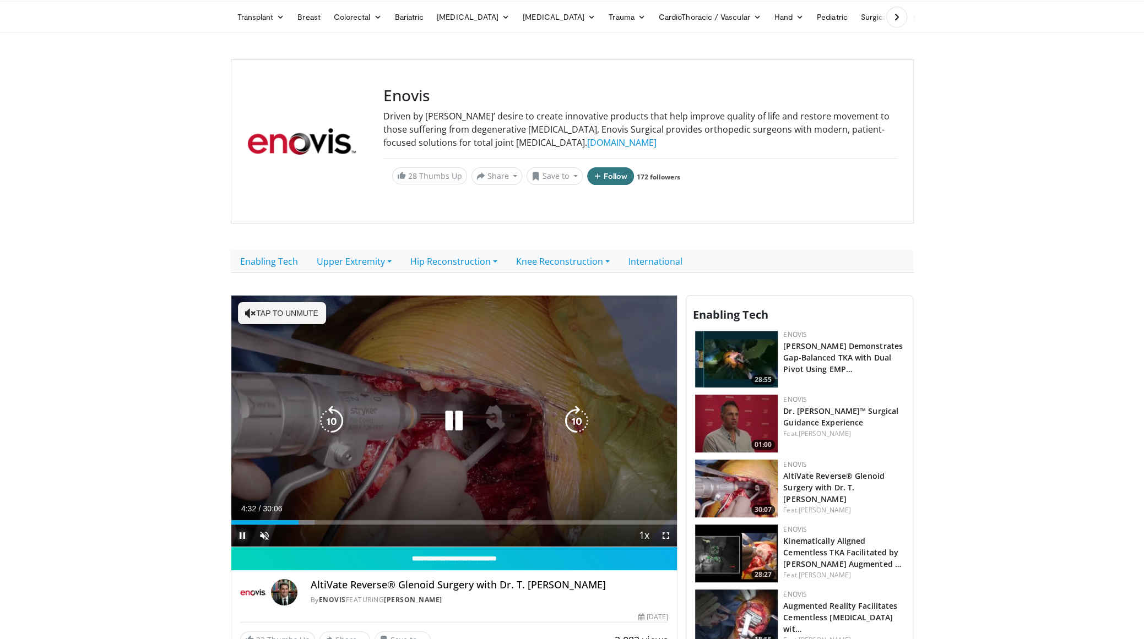
scroll to position [55, 0]
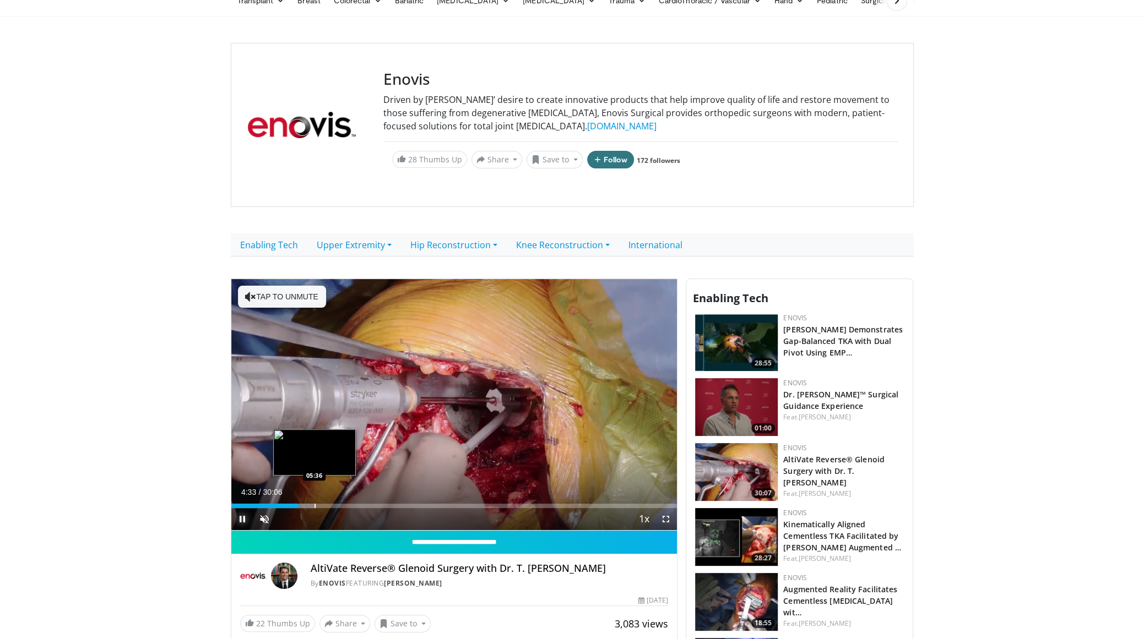
click at [316, 506] on div "Progress Bar" at bounding box center [314, 506] width 1 height 4
click at [336, 506] on div "Progress Bar" at bounding box center [336, 506] width 1 height 4
click at [353, 505] on div "Progress Bar" at bounding box center [353, 506] width 1 height 4
click at [370, 504] on div "Progress Bar" at bounding box center [369, 506] width 1 height 4
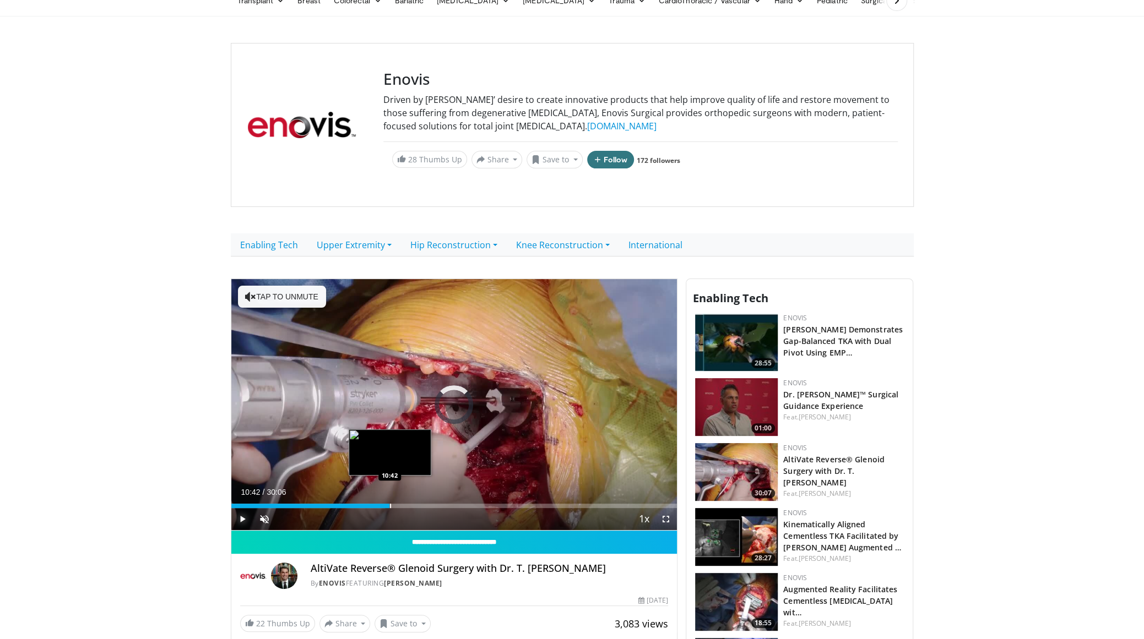
click at [390, 504] on div "Progress Bar" at bounding box center [390, 506] width 1 height 4
click at [410, 504] on div "Progress Bar" at bounding box center [410, 506] width 1 height 4
click at [403, 504] on div "Progress Bar" at bounding box center [403, 506] width 1 height 4
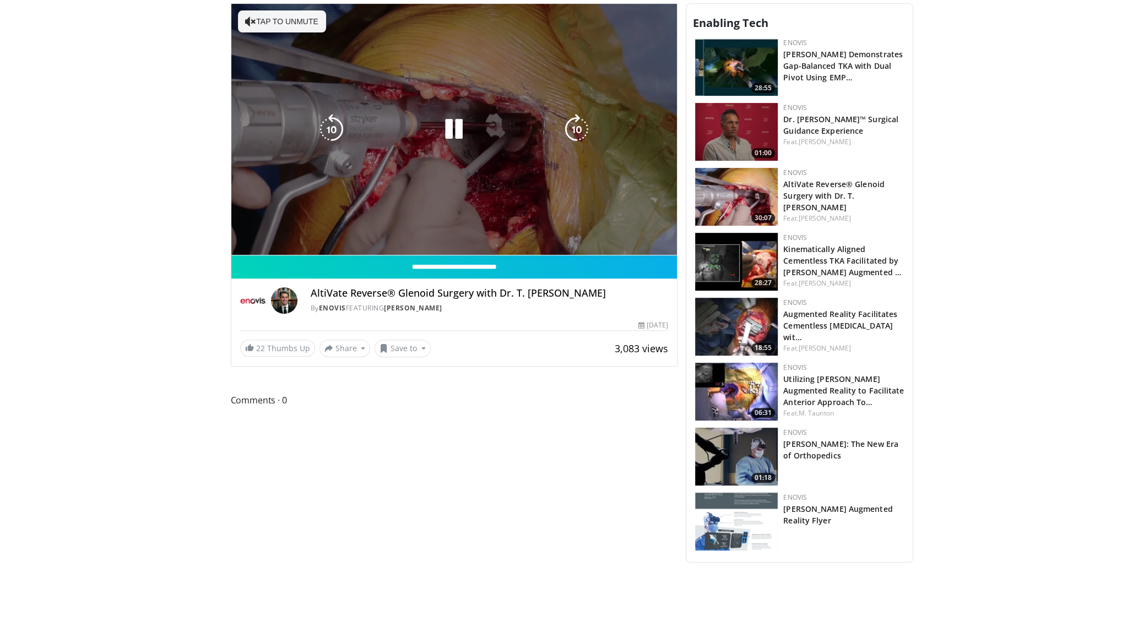
scroll to position [110, 0]
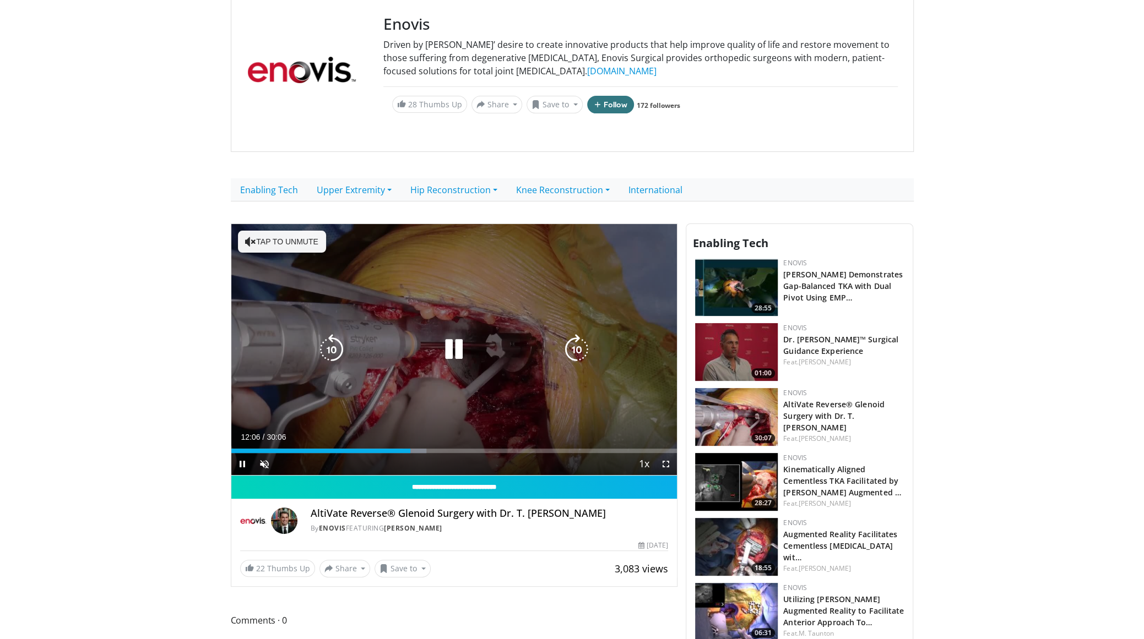
click at [556, 279] on div "10 seconds Tap to unmute" at bounding box center [454, 349] width 446 height 251
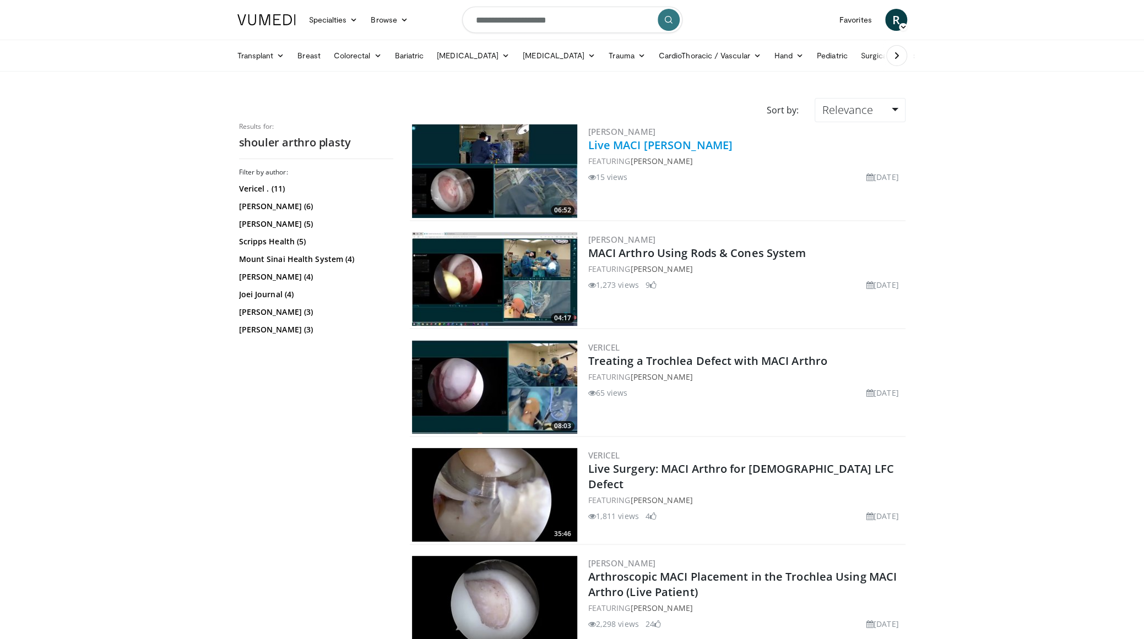
click at [664, 145] on link "Live MACI [PERSON_NAME]" at bounding box center [660, 145] width 144 height 15
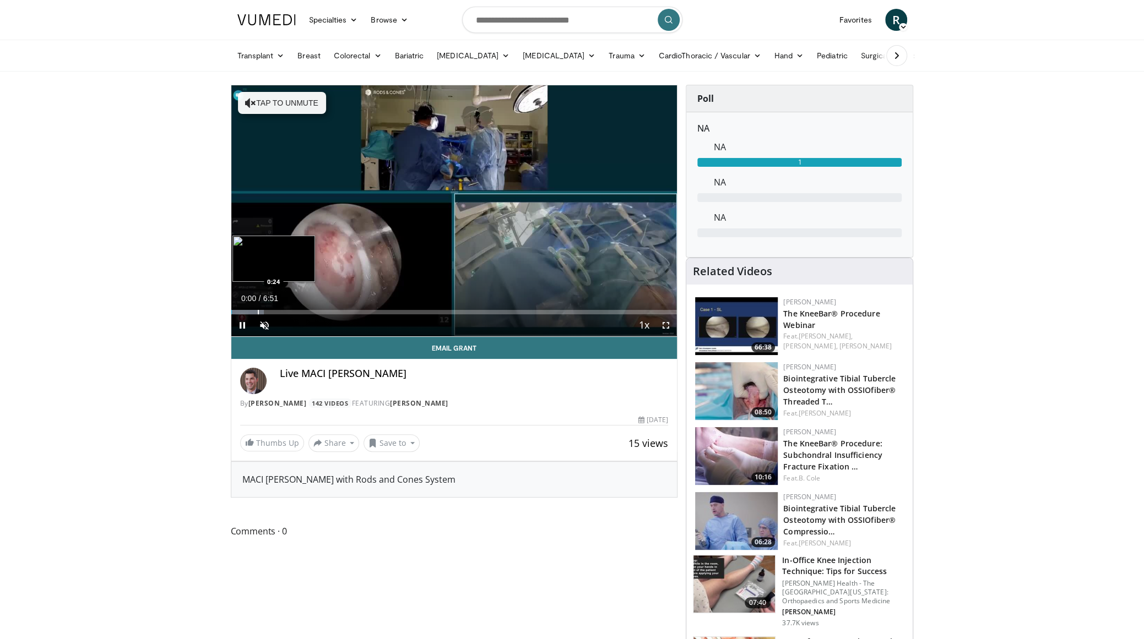
click at [258, 310] on div "Progress Bar" at bounding box center [258, 312] width 1 height 4
click at [280, 310] on div "Progress Bar" at bounding box center [280, 312] width 1 height 4
click at [297, 314] on div "Current Time 0:44 / Duration 6:51 Pause Skip Backward Skip Forward Unmute Loade…" at bounding box center [454, 325] width 446 height 22
click at [329, 310] on div "Progress Bar" at bounding box center [329, 312] width 1 height 4
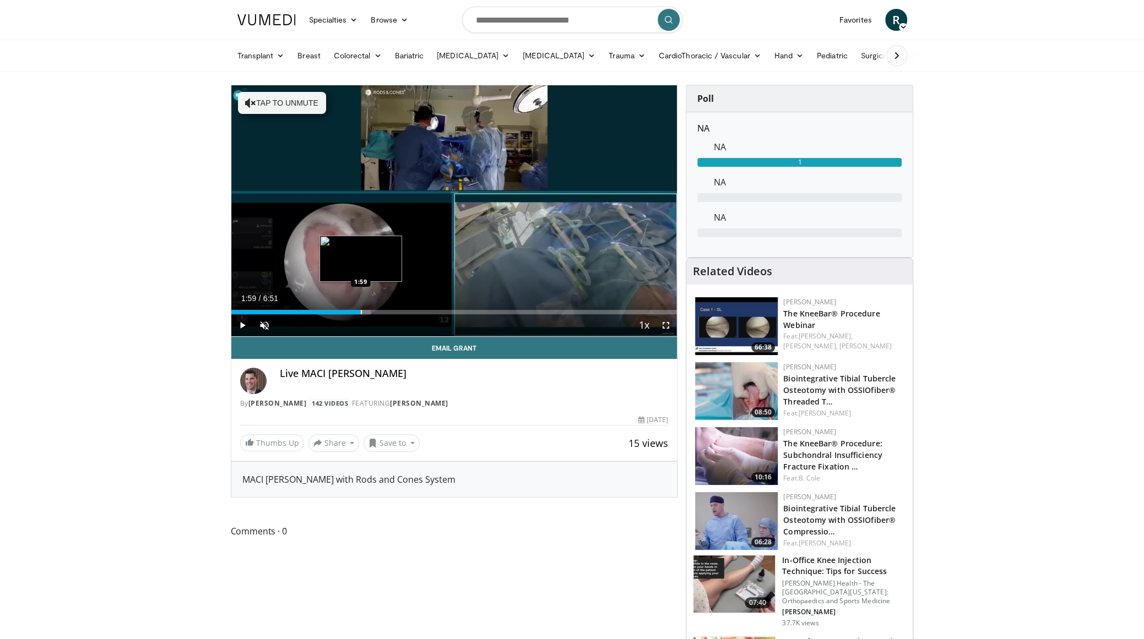
click at [361, 310] on div "Progress Bar" at bounding box center [361, 312] width 1 height 4
click at [422, 310] on div "Progress Bar" at bounding box center [422, 312] width 1 height 4
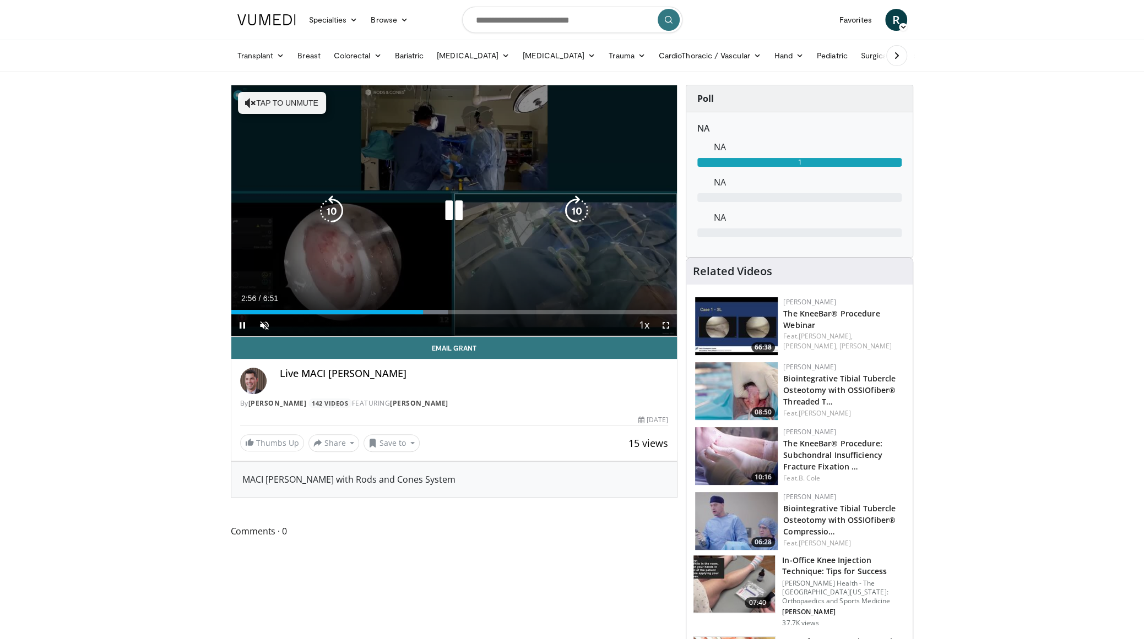
click at [508, 305] on div "10 seconds Tap to unmute" at bounding box center [454, 210] width 446 height 251
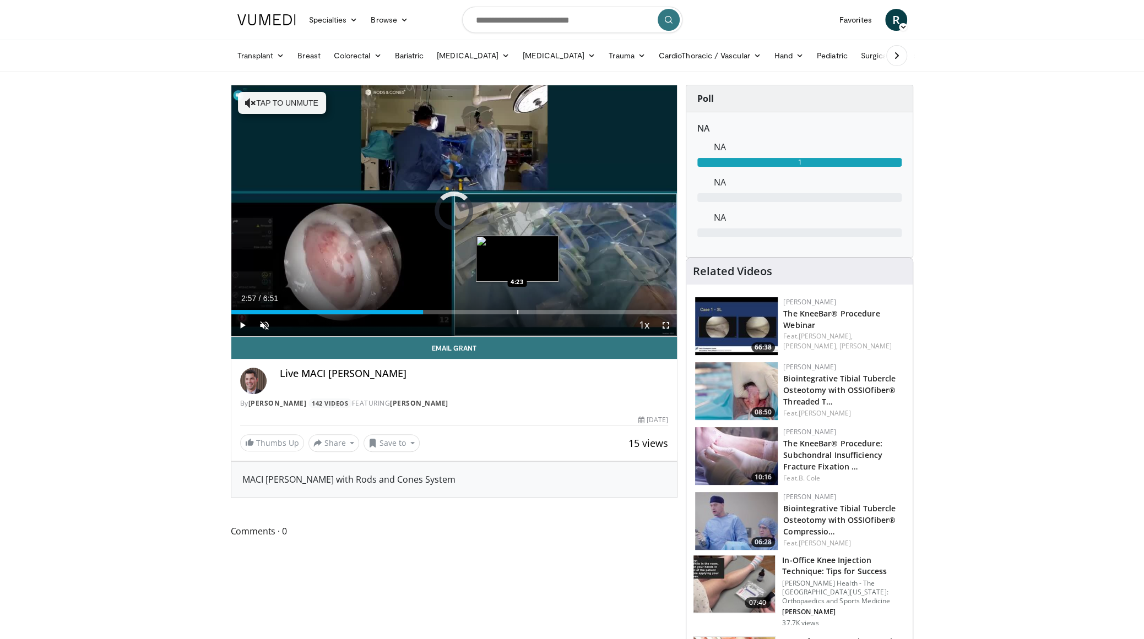
click at [517, 311] on div "Progress Bar" at bounding box center [517, 312] width 1 height 4
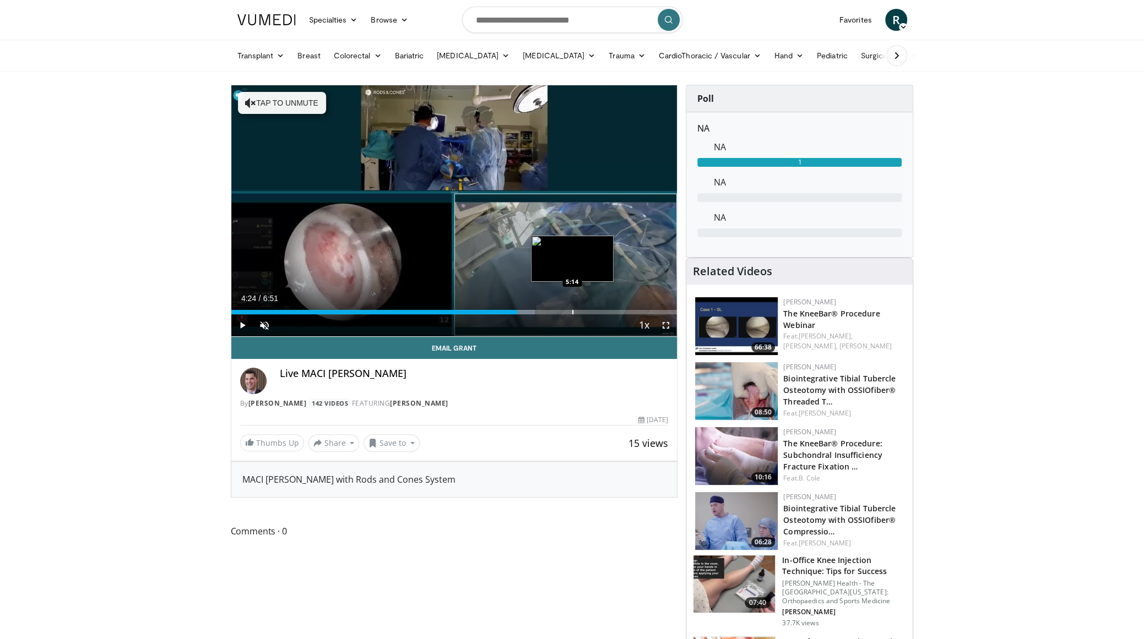
click at [572, 310] on div "Progress Bar" at bounding box center [572, 312] width 1 height 4
click at [621, 308] on div "Loaded : 82.64% 5:14 5:59" at bounding box center [454, 309] width 446 height 10
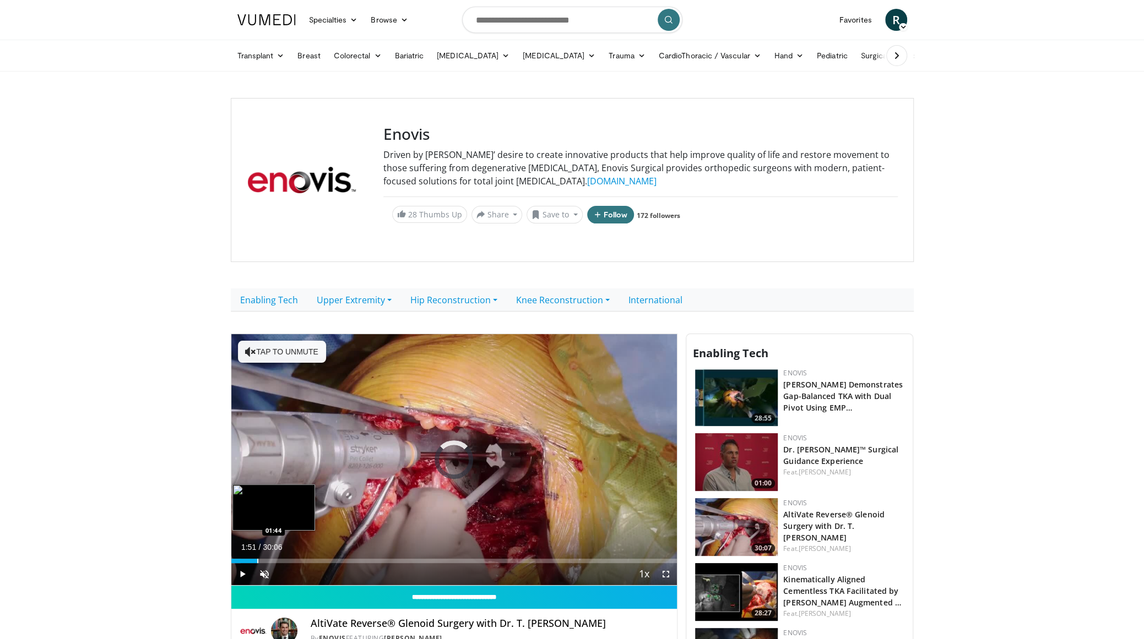
click at [258, 557] on div "Loaded : 2.19% 01:51 01:44" at bounding box center [454, 558] width 446 height 10
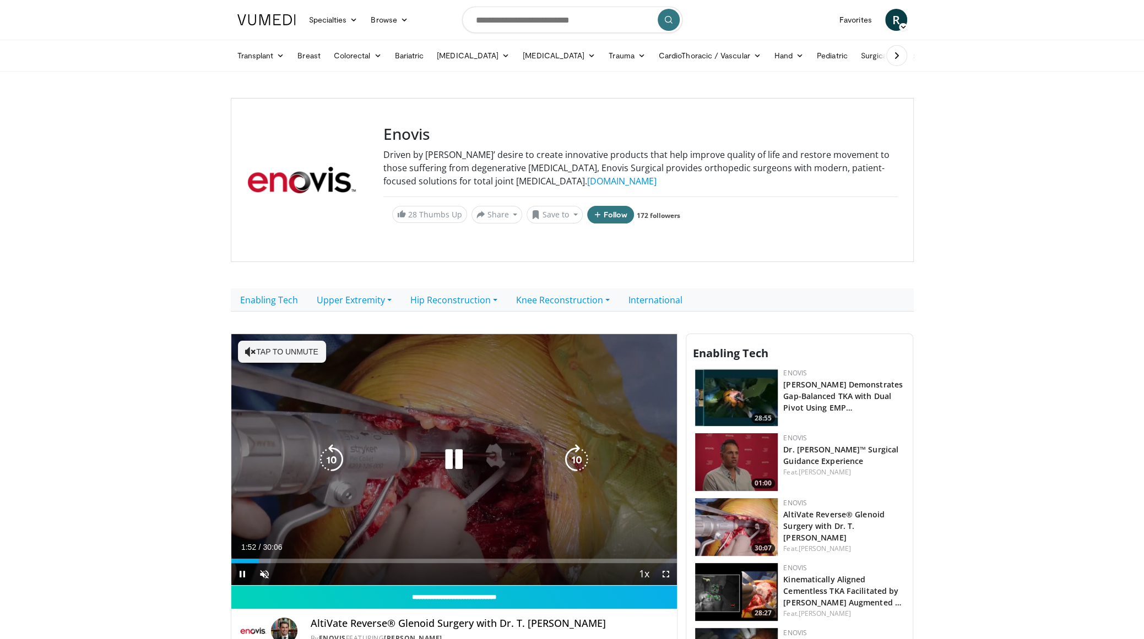
click at [378, 403] on div "10 seconds Tap to unmute" at bounding box center [454, 459] width 446 height 251
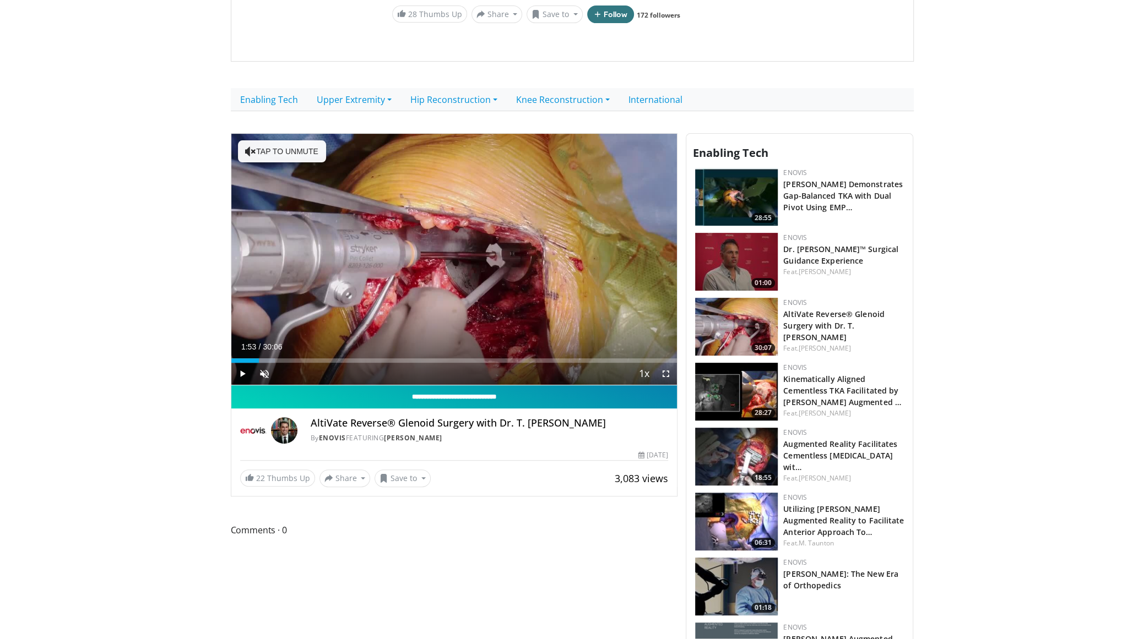
scroll to position [55, 0]
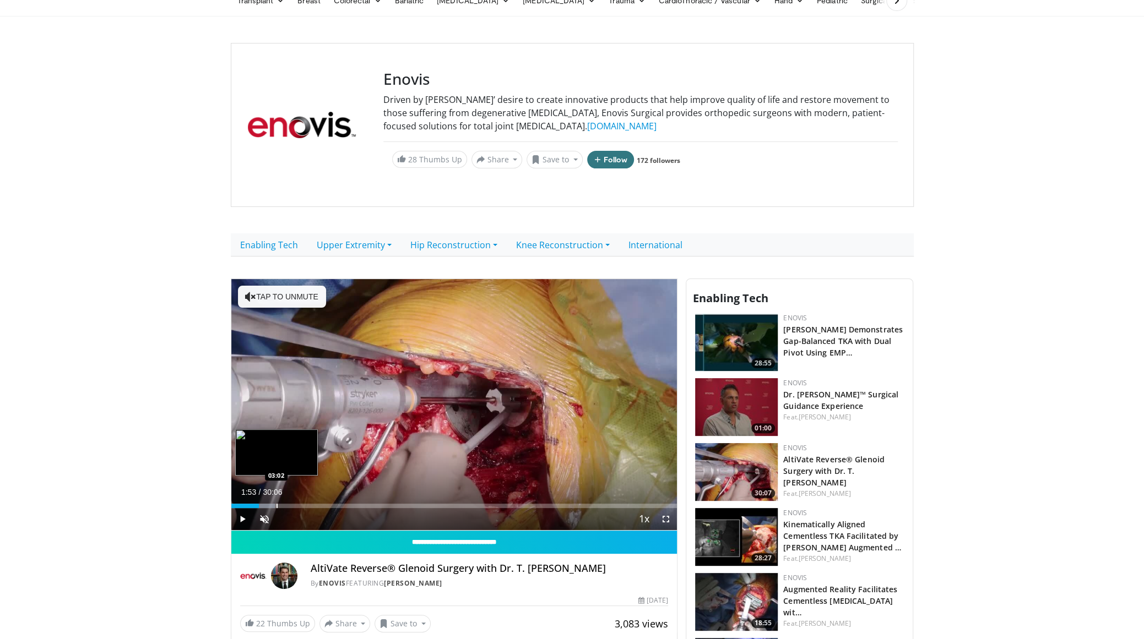
click at [275, 501] on div "Loaded : 9.88% 01:53 03:02" at bounding box center [454, 503] width 446 height 10
click at [315, 504] on div "Progress Bar" at bounding box center [315, 506] width 1 height 4
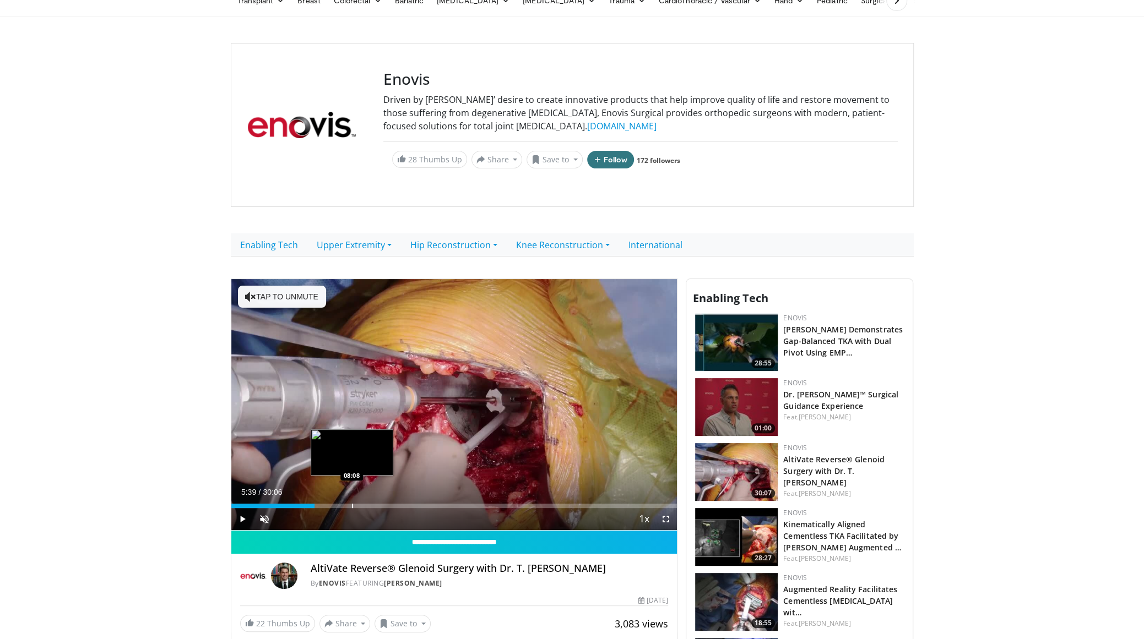
click at [352, 504] on div "Progress Bar" at bounding box center [352, 506] width 1 height 4
click at [378, 505] on div "Progress Bar" at bounding box center [378, 506] width 1 height 4
click at [402, 507] on div "Progress Bar" at bounding box center [402, 506] width 1 height 4
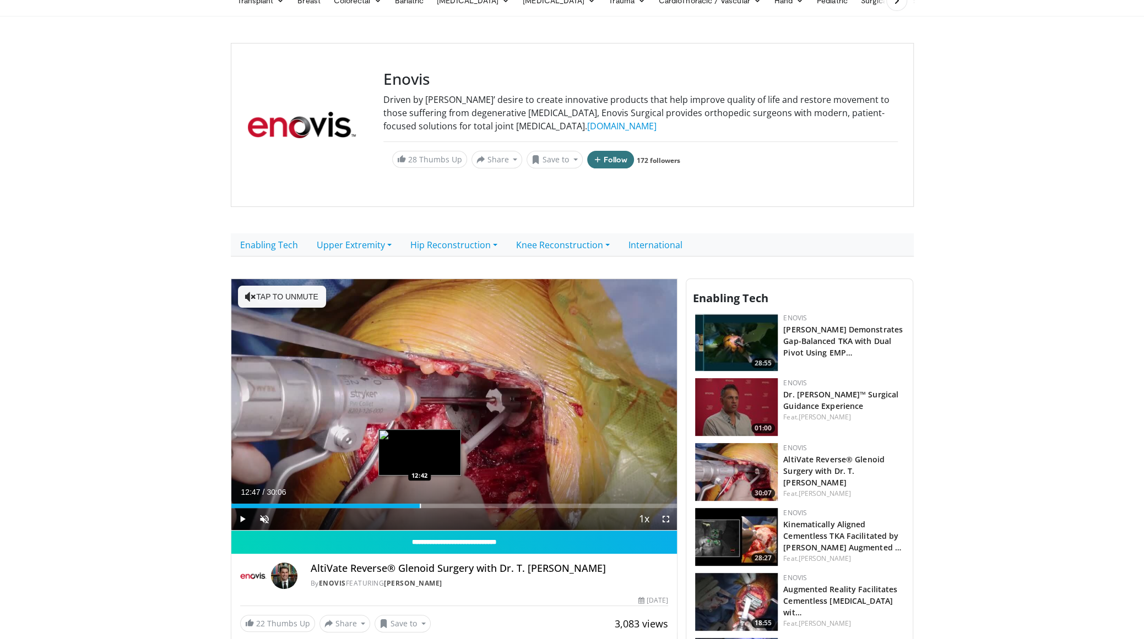
click at [420, 504] on div "Progress Bar" at bounding box center [420, 506] width 1 height 4
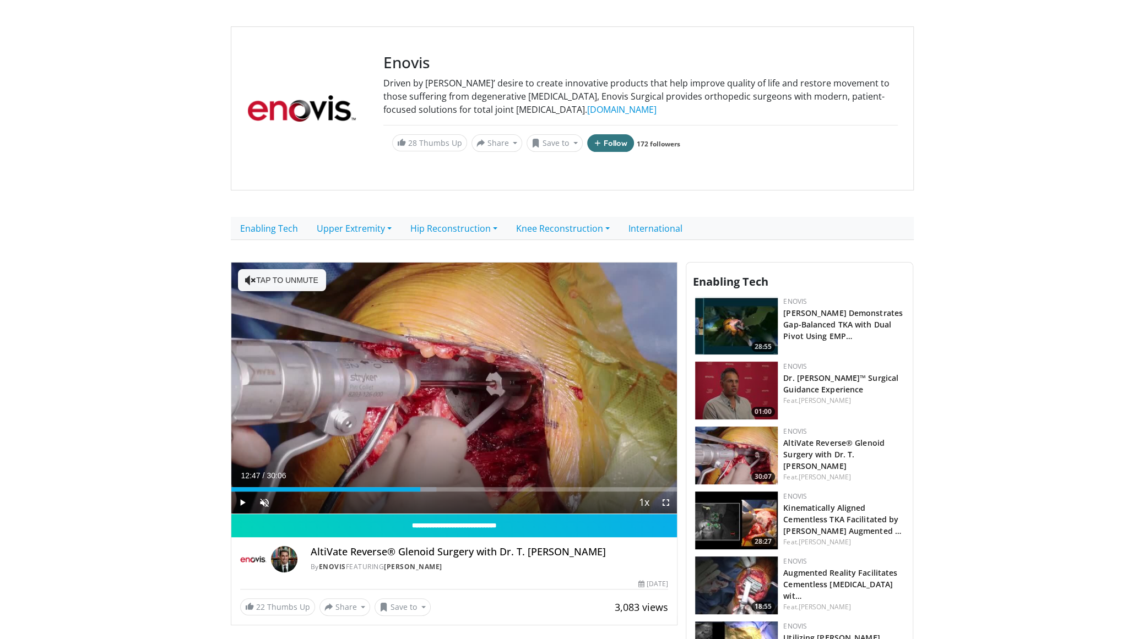
scroll to position [165, 0]
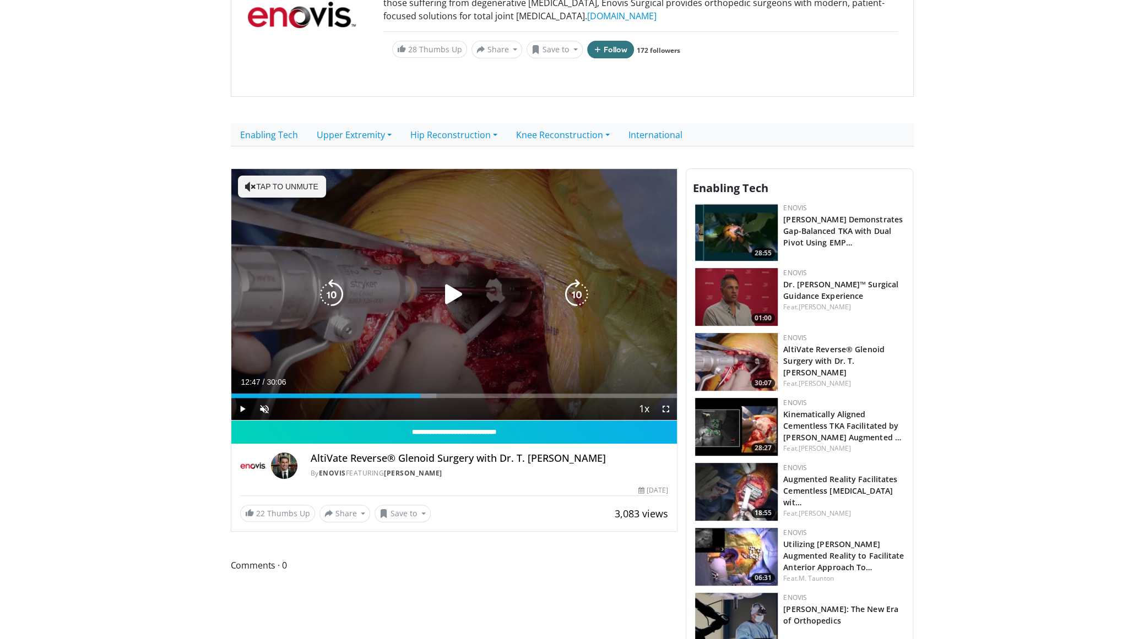
click at [358, 280] on div "10 seconds Tap to unmute" at bounding box center [454, 294] width 446 height 251
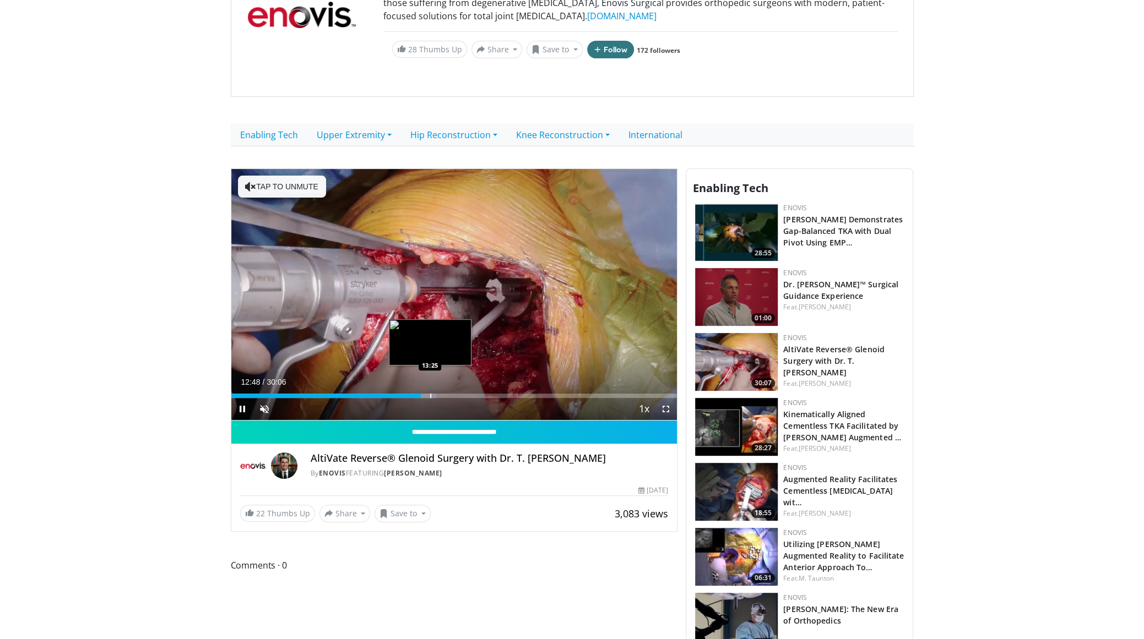
click at [430, 394] on div "Progress Bar" at bounding box center [430, 396] width 1 height 4
click at [448, 394] on div "Progress Bar" at bounding box center [448, 396] width 1 height 4
click at [370, 390] on div "Loaded : 31.58% 09:24 09:26" at bounding box center [454, 393] width 446 height 10
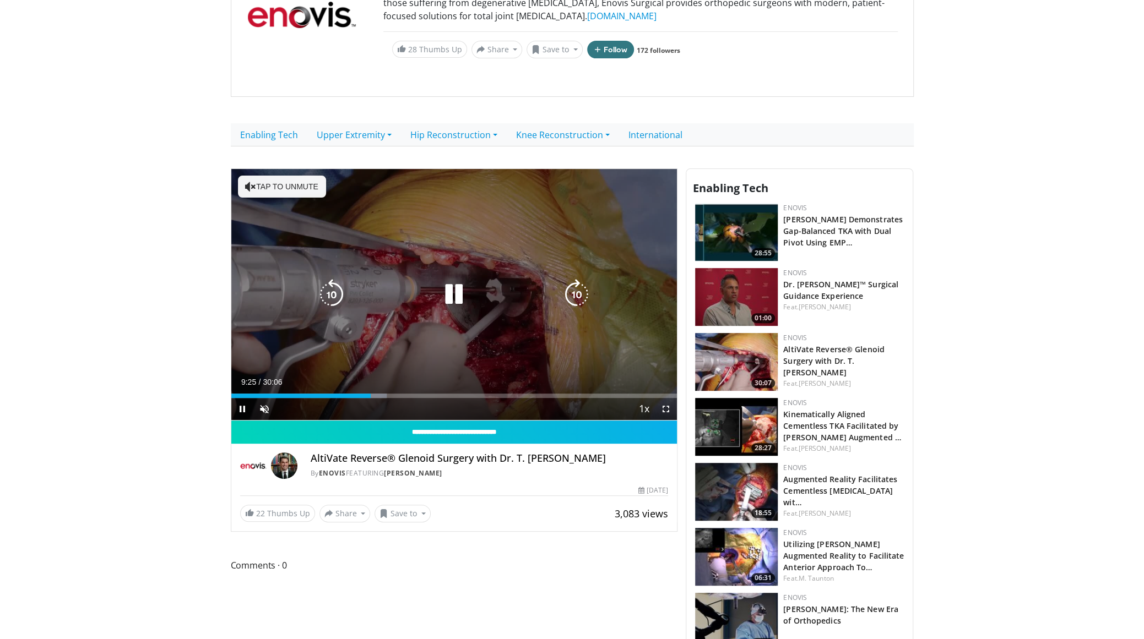
click at [462, 224] on div "10 seconds Tap to unmute" at bounding box center [454, 294] width 446 height 251
